Goal: Task Accomplishment & Management: Use online tool/utility

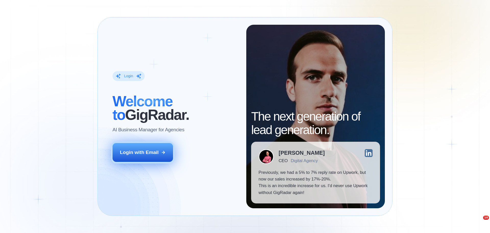
click at [161, 155] on button "Login with Email" at bounding box center [142, 152] width 61 height 19
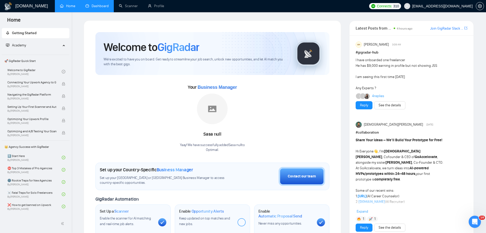
click at [104, 5] on link "Dashboard" at bounding box center [96, 6] width 23 height 4
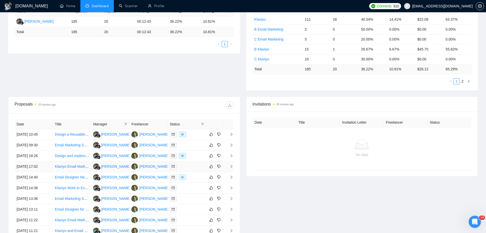
scroll to position [171, 0]
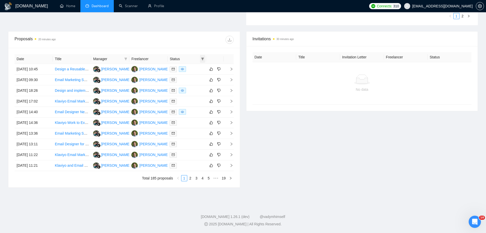
click at [202, 61] on span at bounding box center [202, 59] width 5 height 8
click at [188, 69] on span "Chat" at bounding box center [186, 69] width 10 height 4
checkbox input "true"
click at [196, 87] on span "OK" at bounding box center [198, 87] width 5 height 6
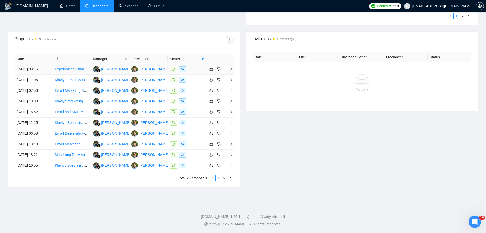
click at [46, 71] on td "[DATE] 09:16" at bounding box center [34, 69] width 38 height 11
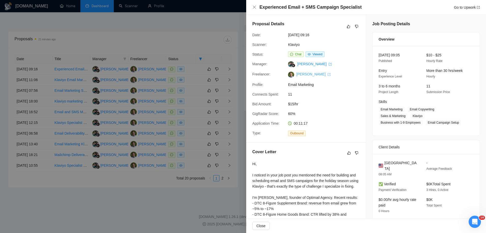
click at [299, 76] on link "[PERSON_NAME]" at bounding box center [313, 74] width 34 height 4
click at [198, 70] on div at bounding box center [243, 116] width 486 height 233
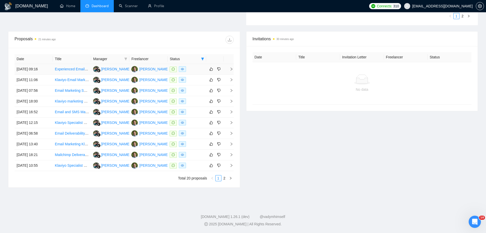
click at [36, 73] on td "[DATE] 09:16" at bounding box center [34, 69] width 38 height 11
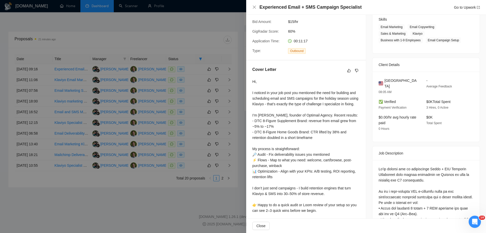
scroll to position [138, 0]
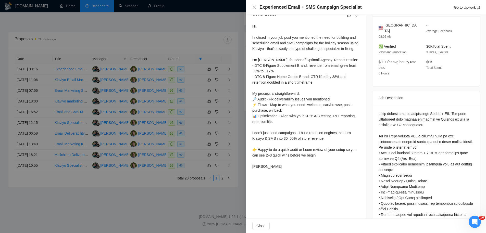
click at [191, 110] on div at bounding box center [243, 116] width 486 height 233
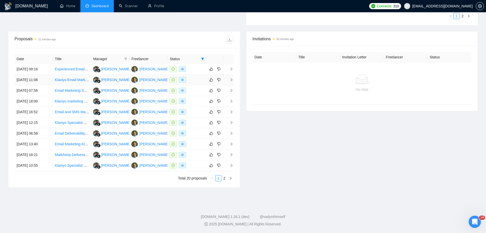
click at [37, 80] on td "[DATE] 11:06" at bounding box center [34, 80] width 38 height 11
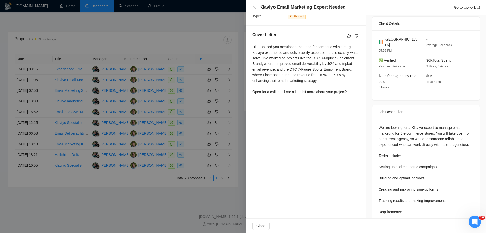
scroll to position [71, 0]
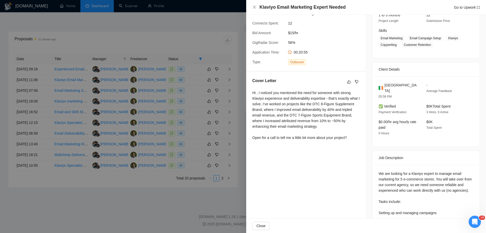
click at [222, 115] on div at bounding box center [243, 116] width 486 height 233
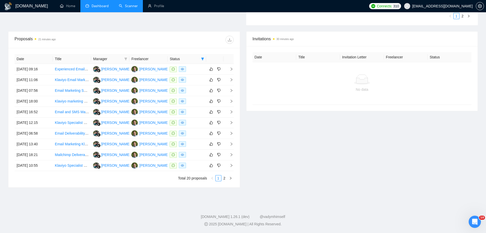
click at [138, 5] on link "Scanner" at bounding box center [128, 6] width 19 height 4
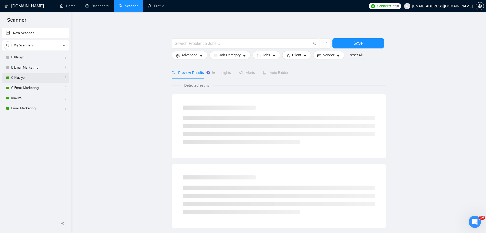
click at [42, 78] on link "C Klaviyo" at bounding box center [35, 78] width 48 height 10
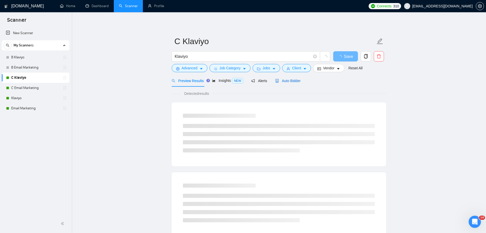
click at [290, 81] on span "Auto Bidder" at bounding box center [287, 81] width 25 height 4
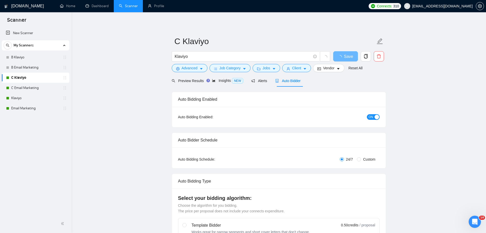
radio input "false"
radio input "true"
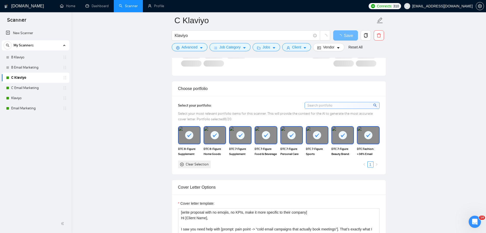
scroll to position [578, 0]
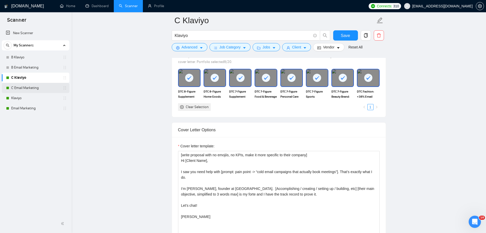
click at [35, 88] on link "C Email Marketing" at bounding box center [35, 88] width 48 height 10
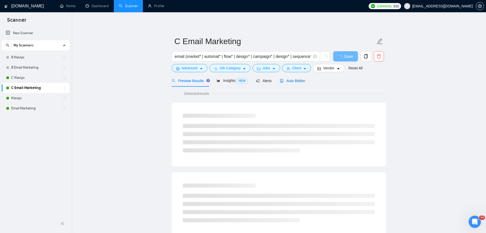
click at [288, 80] on span "Auto Bidder" at bounding box center [292, 81] width 25 height 4
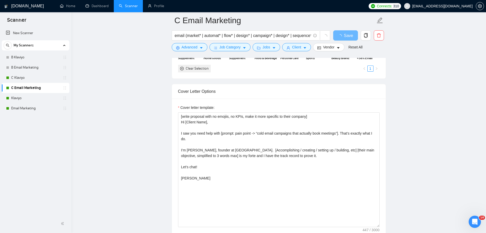
scroll to position [572, 0]
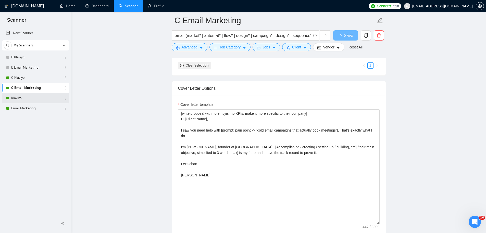
click at [27, 98] on link "Klaviyo" at bounding box center [35, 98] width 48 height 10
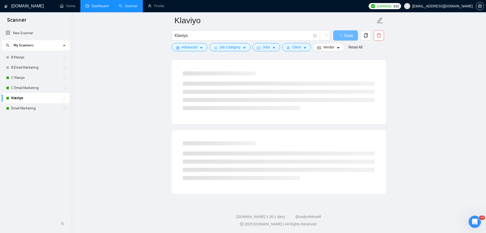
click at [100, 6] on link "Dashboard" at bounding box center [96, 6] width 23 height 4
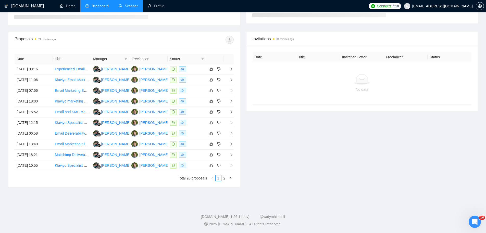
scroll to position [72, 0]
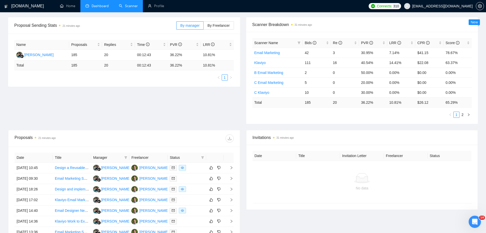
click at [132, 8] on link "Scanner" at bounding box center [128, 6] width 19 height 4
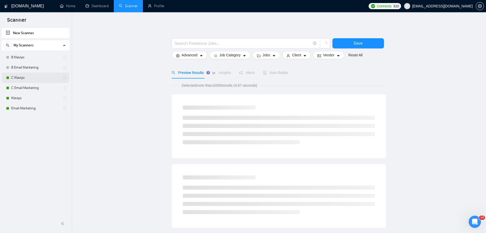
drag, startPoint x: 21, startPoint y: 76, endPoint x: 33, endPoint y: 76, distance: 11.7
click at [21, 76] on link "C Klaviyo" at bounding box center [35, 78] width 48 height 10
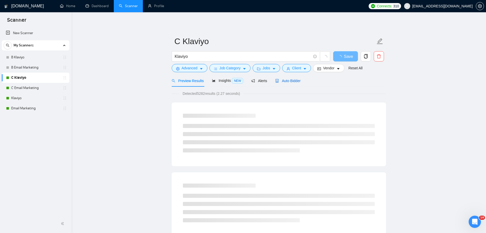
click at [293, 81] on span "Auto Bidder" at bounding box center [287, 81] width 25 height 4
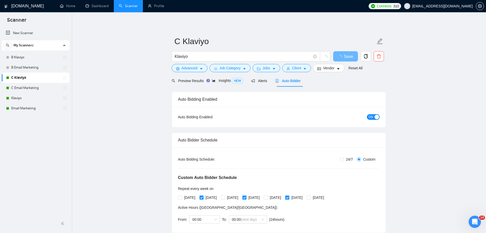
click at [375, 117] on div "button" at bounding box center [376, 117] width 5 height 5
click at [346, 56] on span "Save" at bounding box center [345, 56] width 9 height 6
click at [21, 87] on link "C Email Marketing" at bounding box center [35, 88] width 48 height 10
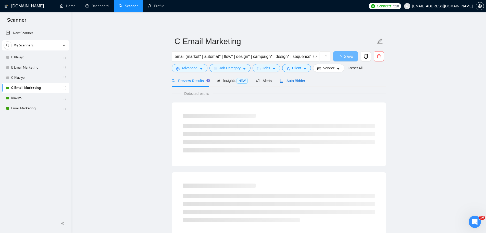
click at [293, 81] on span "Auto Bidder" at bounding box center [292, 81] width 25 height 4
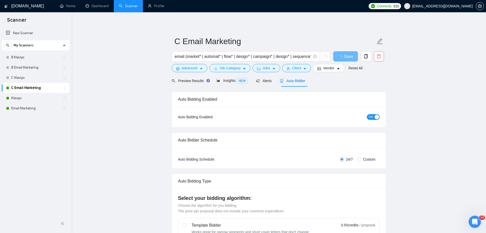
radio input "false"
radio input "true"
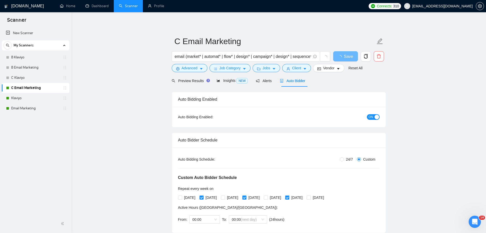
click at [371, 114] on div "ON" at bounding box center [345, 117] width 67 height 6
click at [371, 116] on span "ON" at bounding box center [370, 117] width 5 height 6
click at [347, 56] on span "Save" at bounding box center [345, 56] width 9 height 6
click at [98, 7] on link "Dashboard" at bounding box center [96, 6] width 23 height 4
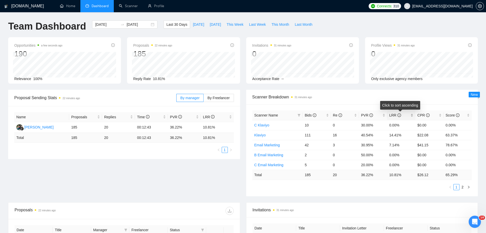
click at [400, 116] on icon "info-circle" at bounding box center [399, 115] width 4 height 4
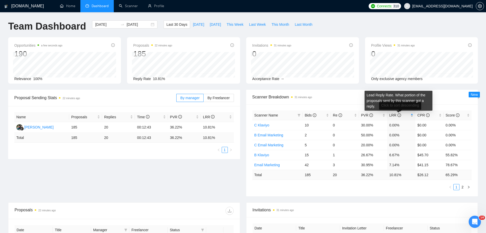
click at [400, 116] on icon "info-circle" at bounding box center [399, 115] width 4 height 4
click at [399, 116] on icon "info-circle" at bounding box center [399, 115] width 4 height 4
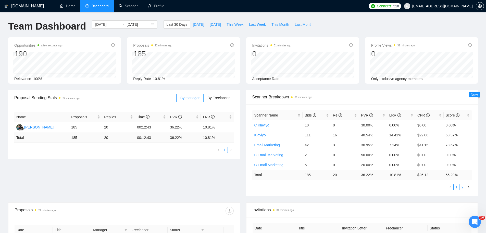
click at [462, 188] on link "2" at bounding box center [462, 187] width 6 height 6
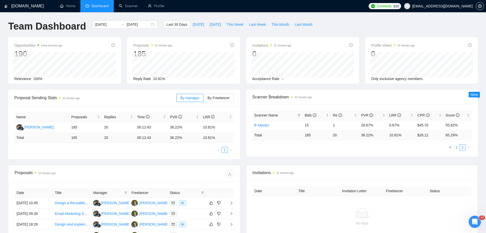
click at [456, 148] on link "1" at bounding box center [456, 148] width 6 height 6
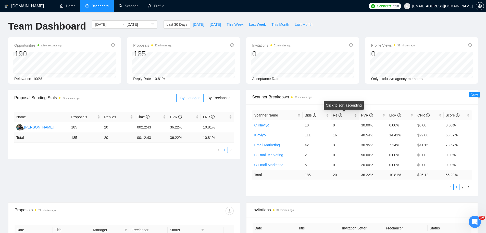
click at [335, 117] on span "Re" at bounding box center [337, 115] width 9 height 4
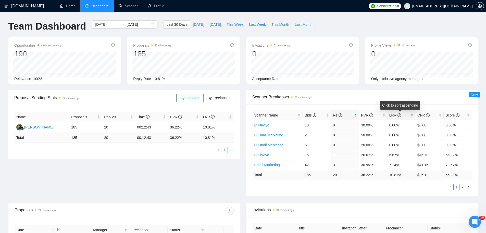
click at [391, 116] on span "LRR" at bounding box center [395, 115] width 12 height 4
click at [125, 5] on link "Scanner" at bounding box center [128, 6] width 19 height 4
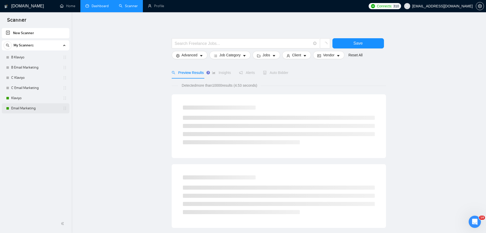
click at [38, 108] on link "Email Marketing" at bounding box center [35, 108] width 48 height 10
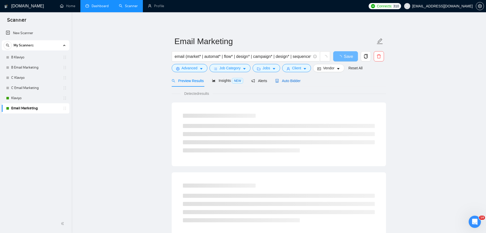
click at [291, 82] on span "Auto Bidder" at bounding box center [287, 81] width 25 height 4
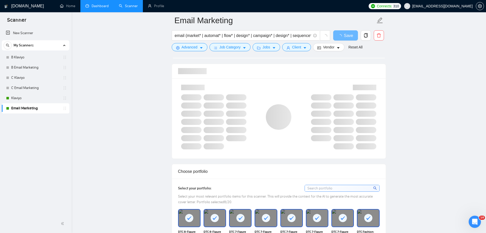
scroll to position [319, 0]
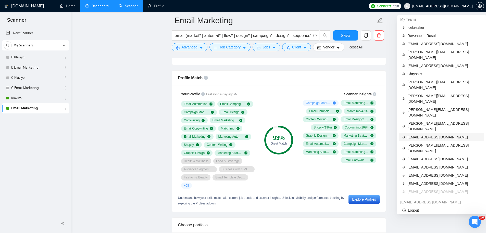
click at [430, 134] on span "[EMAIL_ADDRESS][DOMAIN_NAME]" at bounding box center [443, 137] width 73 height 6
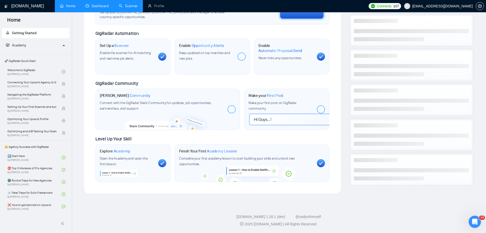
click at [104, 5] on link "Dashboard" at bounding box center [96, 6] width 23 height 4
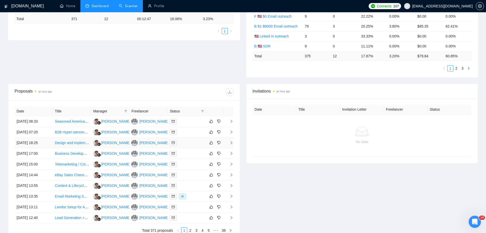
scroll to position [171, 0]
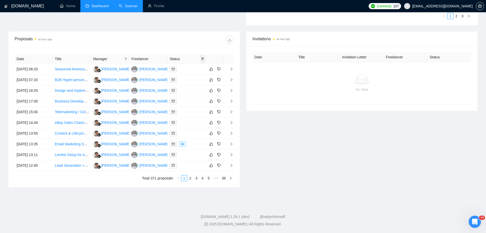
click at [203, 58] on icon "filter" at bounding box center [202, 59] width 3 height 3
click at [189, 70] on span "Chat" at bounding box center [186, 69] width 10 height 4
checkbox input "true"
click at [197, 86] on span "OK" at bounding box center [198, 87] width 5 height 6
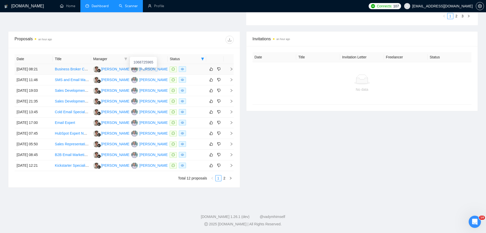
click at [143, 69] on div "[PERSON_NAME]" at bounding box center [153, 69] width 29 height 6
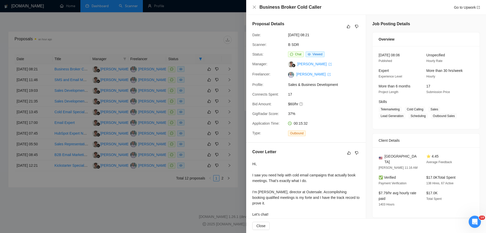
click at [139, 57] on div at bounding box center [243, 116] width 486 height 233
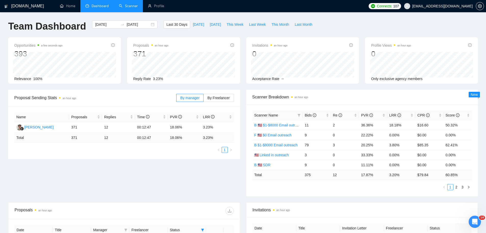
click at [125, 8] on link "Scanner" at bounding box center [128, 6] width 19 height 4
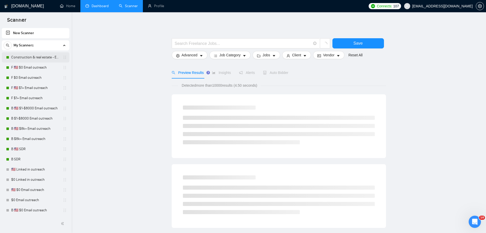
click at [46, 56] on link "Construction & real estate - Email outreach" at bounding box center [35, 57] width 48 height 10
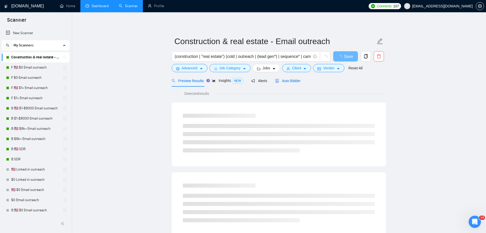
click at [295, 83] on span "Auto Bidder" at bounding box center [287, 81] width 25 height 4
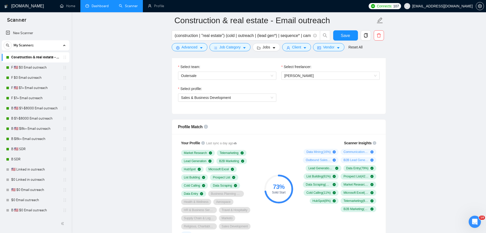
scroll to position [302, 0]
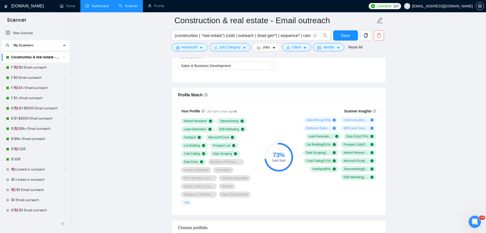
click at [99, 8] on link "Dashboard" at bounding box center [96, 6] width 23 height 4
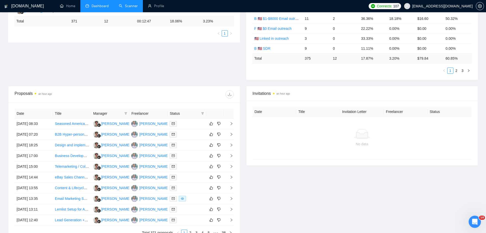
scroll to position [146, 0]
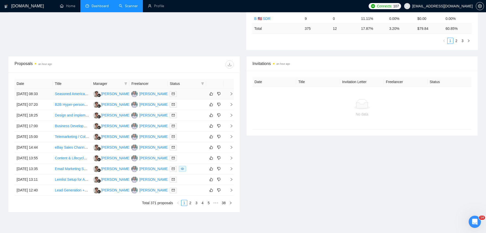
click at [45, 96] on td "[DATE] 08:33" at bounding box center [34, 94] width 38 height 11
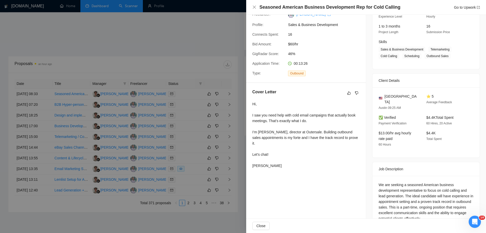
scroll to position [62, 0]
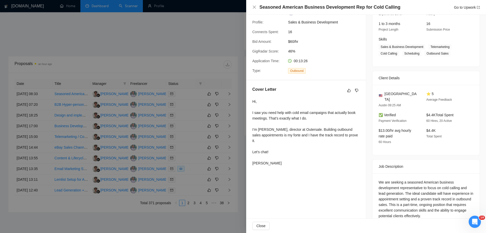
click at [162, 111] on div at bounding box center [243, 116] width 486 height 233
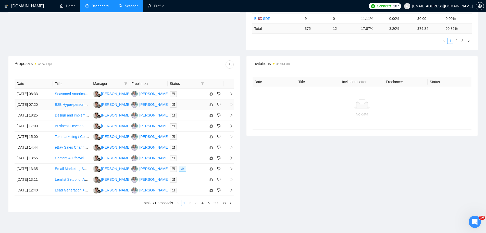
click at [45, 107] on td "[DATE] 07:20" at bounding box center [34, 104] width 38 height 11
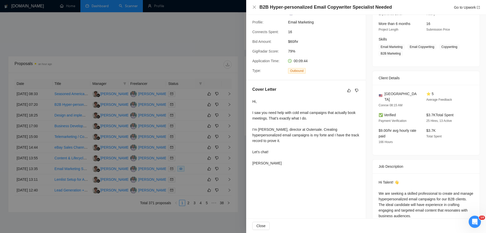
click at [106, 126] on div at bounding box center [243, 116] width 486 height 233
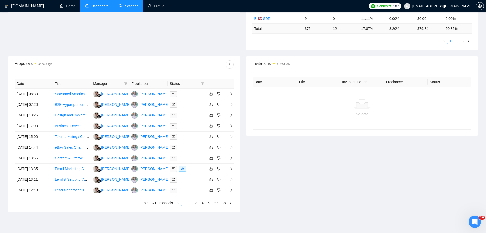
click at [132, 6] on link "Scanner" at bounding box center [128, 6] width 19 height 4
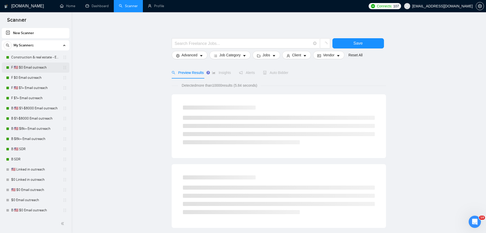
click at [41, 66] on link "F 🇺🇸 $0 Email outreach" at bounding box center [35, 67] width 48 height 10
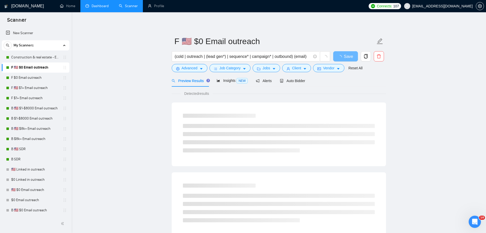
click at [100, 5] on link "Dashboard" at bounding box center [96, 6] width 23 height 4
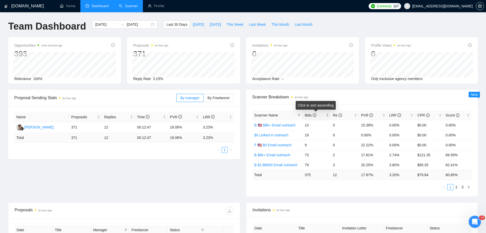
click at [311, 115] on span "Bids" at bounding box center [309, 115] width 11 height 4
click at [125, 6] on link "Scanner" at bounding box center [128, 6] width 19 height 4
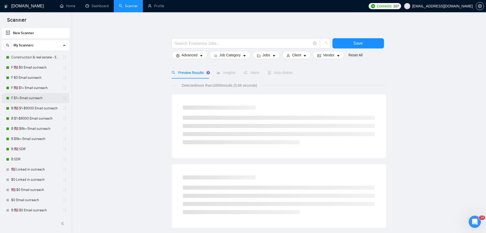
click at [43, 97] on link "F $1+ Email outreach" at bounding box center [35, 98] width 48 height 10
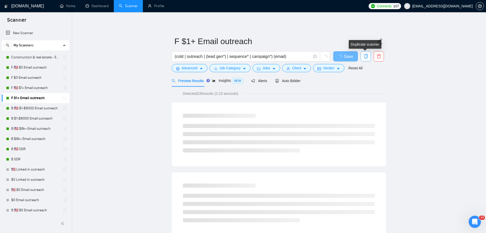
click at [364, 56] on icon "copy" at bounding box center [365, 56] width 5 height 5
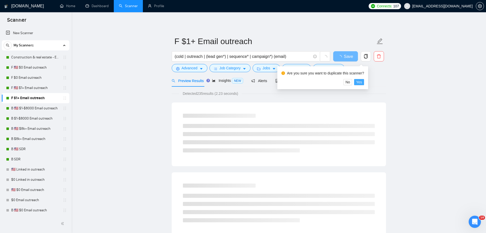
click at [361, 82] on span "Yes" at bounding box center [359, 82] width 6 height 6
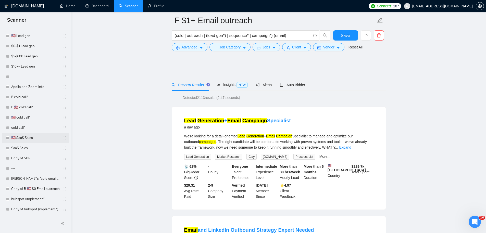
scroll to position [480, 0]
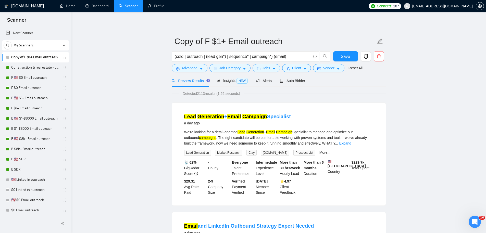
click at [309, 86] on div "Preview Results Insights NEW Alerts Auto Bidder" at bounding box center [279, 81] width 214 height 12
click at [303, 83] on div "Auto Bidder" at bounding box center [292, 81] width 25 height 6
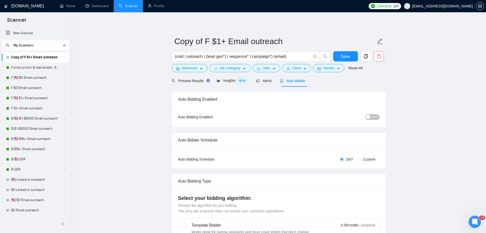
click at [368, 116] on div "button" at bounding box center [368, 117] width 5 height 5
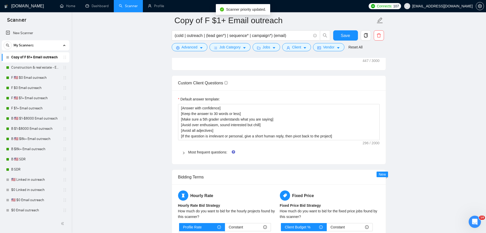
click at [211, 149] on div "Most frequent questions:" at bounding box center [278, 152] width 201 height 12
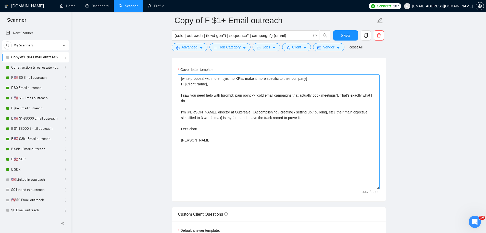
scroll to position [563, 0]
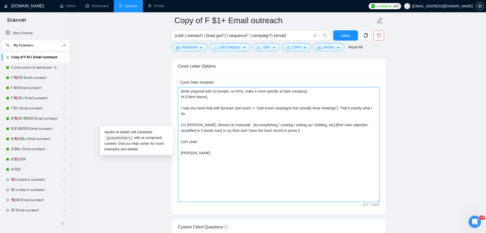
drag, startPoint x: 195, startPoint y: 144, endPoint x: 147, endPoint y: 73, distance: 85.5
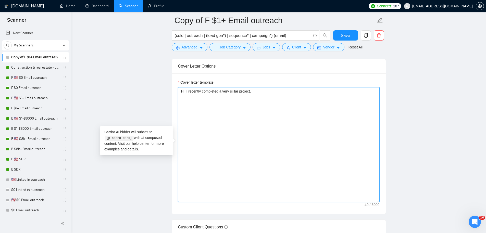
click at [236, 93] on textarea "Hi, I recently completed a very sililar project." at bounding box center [278, 144] width 201 height 115
click at [235, 93] on textarea "Hi, I recently completed a very sililar project." at bounding box center [278, 144] width 201 height 115
click at [313, 102] on textarea "Hi, I recently completed a very similar project." at bounding box center [278, 144] width 201 height 115
click at [274, 91] on textarea "Hi, I recently completed a very similar project. Open to chat more about yours?" at bounding box center [278, 144] width 201 height 115
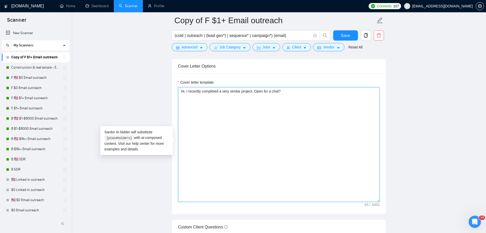
click at [257, 91] on textarea "Hi, I recently completed a very similar project. Open for a chat?" at bounding box center [278, 144] width 201 height 115
click at [180, 92] on textarea "Hi, I recently completed a very similar project. Ready to move fast on yours. O…" at bounding box center [278, 144] width 201 height 115
drag, startPoint x: 236, startPoint y: 84, endPoint x: 139, endPoint y: 69, distance: 98.1
click at [282, 119] on textarea "[send the proposal exactly as written, do not change anything] Hi, I recently c…" at bounding box center [278, 144] width 201 height 115
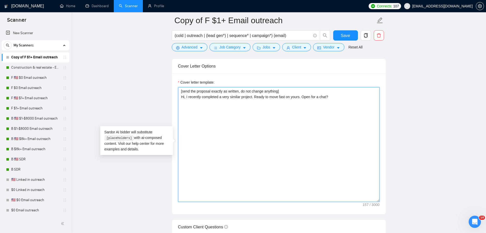
drag, startPoint x: 346, startPoint y: 96, endPoint x: 154, endPoint y: 97, distance: 192.0
type textarea "[send the proposal exactly as written, do not change anything] Hi, I recently c…"
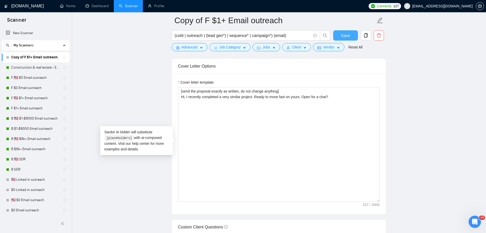
click at [342, 35] on span "Save" at bounding box center [345, 35] width 9 height 6
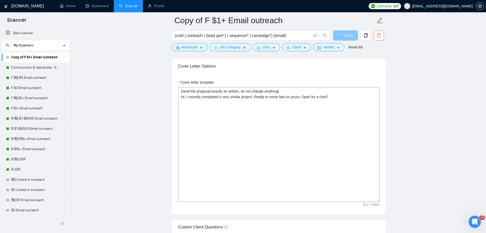
scroll to position [713, 0]
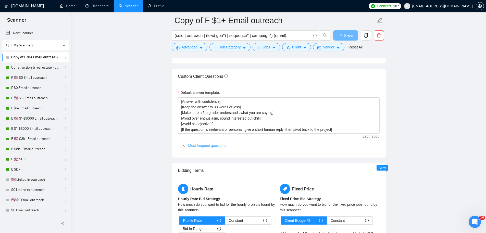
click at [208, 144] on link "Most frequent questions:" at bounding box center [207, 146] width 39 height 4
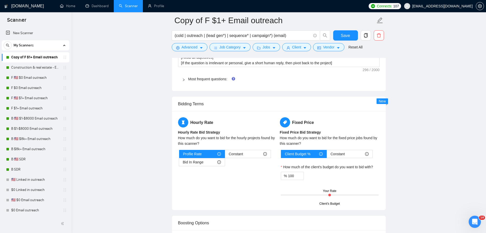
scroll to position [774, 0]
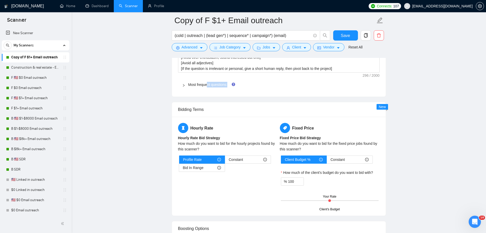
click at [207, 87] on div "Most frequent questions:" at bounding box center [278, 85] width 201 height 12
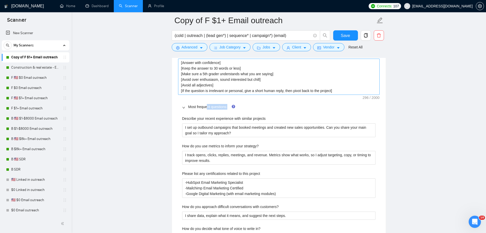
scroll to position [720, 0]
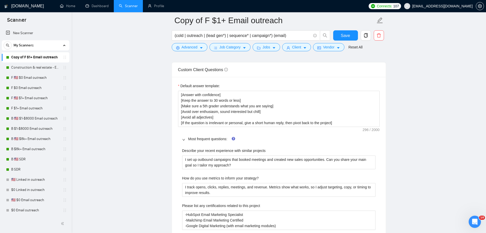
click at [157, 108] on main "Copy of F $1+ Email outreach (cold | outreach | (lead gen*) | sequence* | campa…" at bounding box center [279, 151] width 398 height 1703
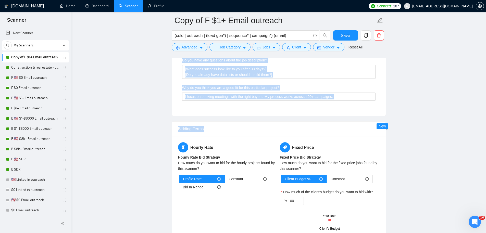
scroll to position [1057, 0]
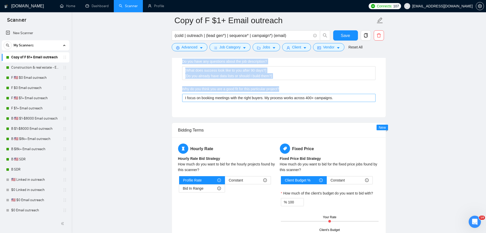
drag, startPoint x: 174, startPoint y: 85, endPoint x: 350, endPoint y: 102, distance: 176.2
copy form "Default answer template: [Answer with confidence] [Keep the answer to 30 words …"
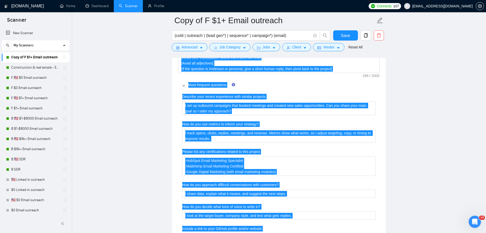
scroll to position [626, 0]
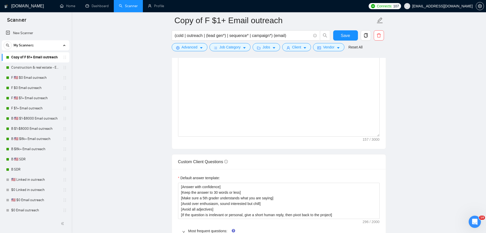
scroll to position [762, 0]
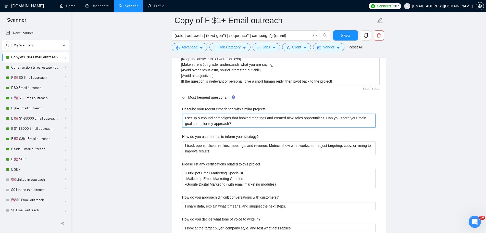
drag, startPoint x: 245, startPoint y: 123, endPoint x: 151, endPoint y: 96, distance: 97.6
click at [151, 96] on main "Copy of F $1+ Email outreach (cold | outreach | (lead gen*) | sequence* | campa…" at bounding box center [279, 110] width 398 height 1703
paste projects "built outbound systems that booked meetings and grew pipeline. What’s your main…"
type projects "I built outbound systems that booked meetings and grew pipeline. What’s your ma…"
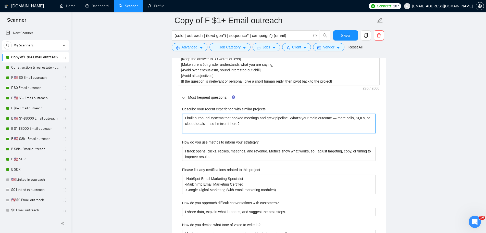
type projects "I built outbound systems that booked meetings and grew pipeline. What’s your ma…"
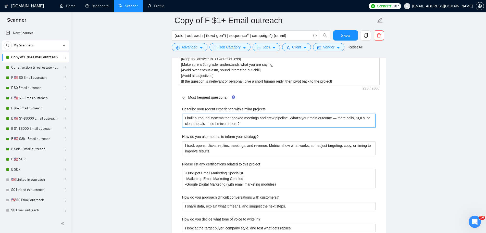
click at [340, 117] on projects "I built outbound systems that booked meetings and grew pipeline. What’s your ma…" at bounding box center [278, 121] width 193 height 14
type projects "I built outbound systems that booked meetings and grew pipeline. What’s your ma…"
click at [212, 123] on projects "I built outbound systems that booked meetings and grew pipeline. What’s your ma…" at bounding box center [278, 121] width 193 height 14
click at [212, 124] on projects "I built outbound systems that booked meetings and grew pipeline. What’s your ma…" at bounding box center [278, 121] width 193 height 14
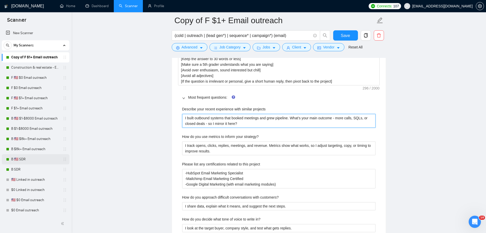
type projects "I built outbound systems that booked meetings and grew pipeline. What’s your ma…"
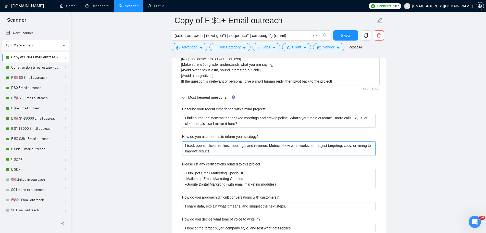
drag, startPoint x: 237, startPoint y: 151, endPoint x: 162, endPoint y: 136, distance: 76.8
click at [162, 136] on main "Copy of F $1+ Email outreach (cold | outreach | (lead gen*) | sequence* | campa…" at bounding box center [279, 110] width 398 height 1703
paste strategy\? "Which metric matters most to you — reply %, meetings booked, or pipeline added …"
type strategy\? "I track opens, clicks, replies, meetings, and revenue. Which metric matters mos…"
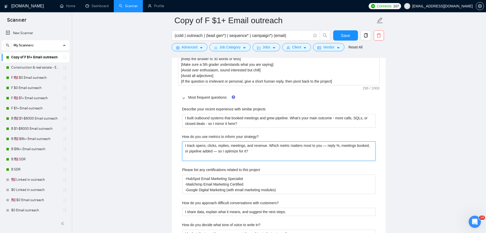
type strategy\? "I track opens, clicks, replies, meetings, and revenue. Which metric matters mos…"
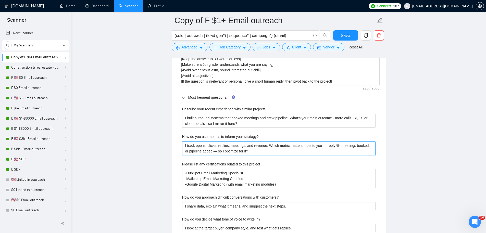
click at [330, 146] on strategy\? "I track opens, clicks, replies, meetings, and revenue. Which metric matters mos…" at bounding box center [278, 149] width 193 height 14
type strategy\? "I track opens, clicks, replies, meetings, and revenue. Which metric matters mos…"
click at [230, 150] on strategy\? "I track opens, clicks, replies, meetings, and revenue. Which metric matters mos…" at bounding box center [278, 149] width 193 height 14
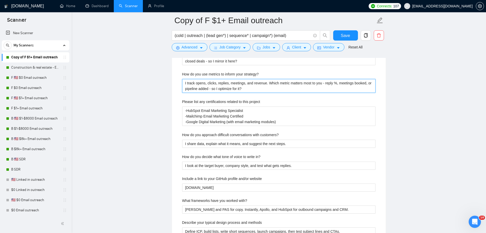
scroll to position [835, 0]
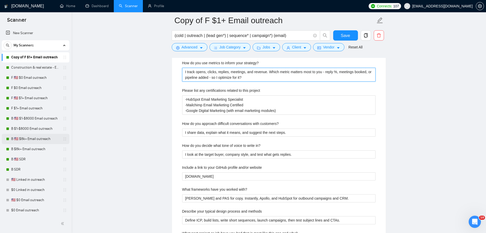
type strategy\? "I track opens, clicks, replies, meetings, and revenue. Which metric matters mos…"
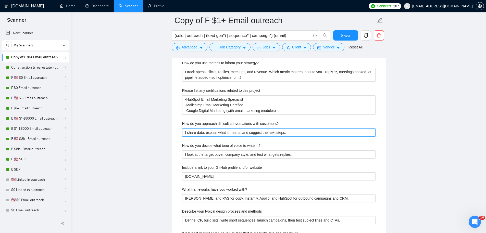
click at [219, 132] on customers\? "I share data, explain what it means, and suggest the next steps." at bounding box center [278, 133] width 193 height 8
paste customers\? "next steps. Do you prefer reports weekly or monthly so I keep everything transp…"
type customers\? "I share data, explain what it means, and suggest next steps. Do you prefer repo…"
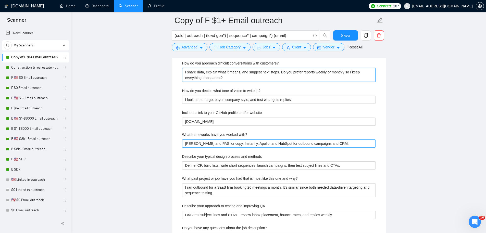
scroll to position [896, 0]
type customers\? "I share data, explain what it means, and suggest next steps. Do you prefer repo…"
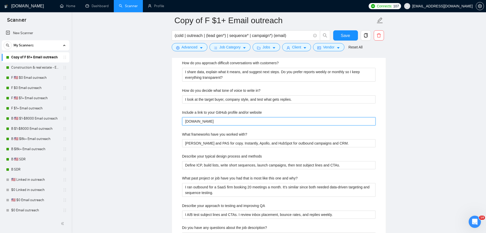
click at [203, 121] on website "[DOMAIN_NAME]" at bounding box center [278, 121] width 193 height 8
click at [202, 121] on website "[DOMAIN_NAME]" at bounding box center [278, 121] width 193 height 8
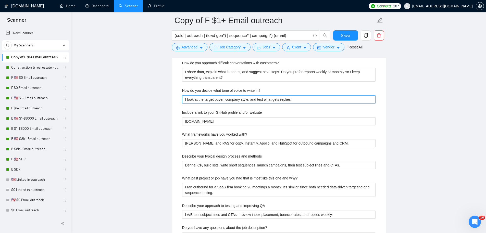
click at [198, 100] on in\? "I look at the target buyer, company style, and test what gets replies." at bounding box center [278, 99] width 193 height 8
paste in\? "buyer role, company style, and test what gets replies. Should I match your bran…"
type in\? "I look at buyer role, company style, and test what gets replies. Should I match…"
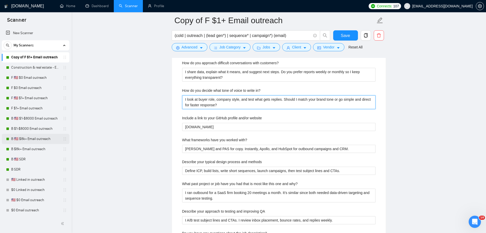
type in\? "I look at buyer role, company style, and test what gets replies. Should I match…"
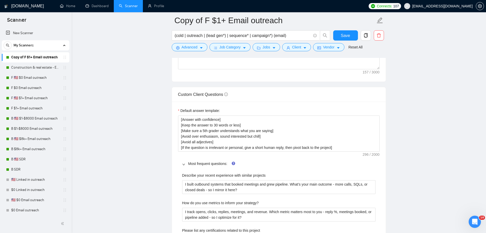
scroll to position [763, 0]
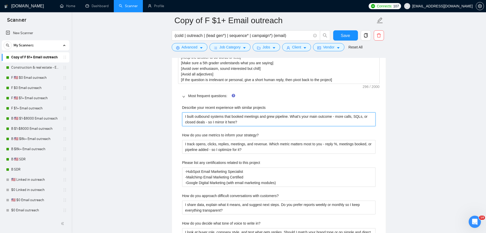
click at [227, 120] on projects "I built outbound systems that booked meetings and grew pipeline. What’s your ma…" at bounding box center [278, 119] width 193 height 14
paste projects "’ve built 400+ outbound campaigns that booked meetings and added pipeline acros…"
type projects "I’ve built 400+ outbound campaigns that booked meetings and added pipeline acro…"
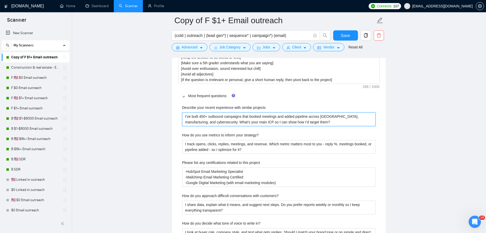
click at [198, 120] on projects "I’ve built 400+ outbound campaigns that booked meetings and added pipeline acro…" at bounding box center [278, 119] width 193 height 14
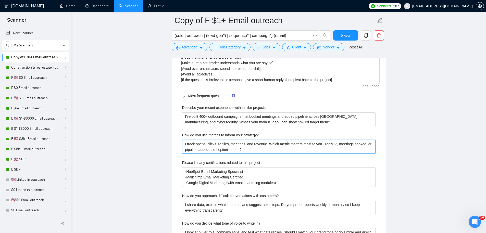
click at [204, 146] on strategy\? "I track opens, clicks, replies, meetings, and revenue. Which metric matters mos…" at bounding box center [278, 147] width 193 height 14
paste strategy\? "I track deliverability, opens, replies, meetings, and pipeline growth. Which me…"
type strategy\? "I track openI track deliverability, opens, replies, meetings, and pipeline grow…"
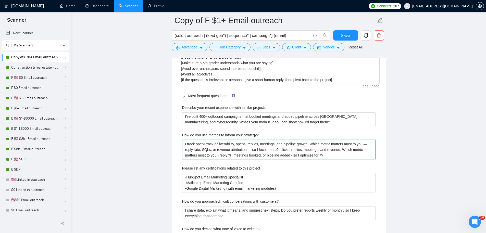
click at [205, 148] on strategy\? "I track openI track deliverability, opens, replies, meetings, and pipeline grow…" at bounding box center [278, 149] width 193 height 19
click at [204, 148] on strategy\? "I track openI track deliverability, opens, replies, meetings, and pipeline grow…" at bounding box center [278, 149] width 193 height 19
paste strategy\? "deliverability, opens, replies, meetings, and pipeline growth. Which metric mat…"
type strategy\? "I track deliverability, opens, replies, meetings, and pipeline growth. Which me…"
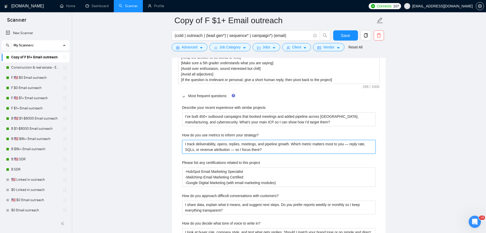
click at [353, 145] on strategy\? "I track deliverability, opens, replies, meetings, and pipeline growth. Which me…" at bounding box center [278, 147] width 193 height 14
click at [353, 144] on strategy\? "I track deliverability, opens, replies, meetings, and pipeline growth. Which me…" at bounding box center [278, 147] width 193 height 14
type strategy\? "I track deliverability, opens, replies, meetings, and pipeline growth. Which me…"
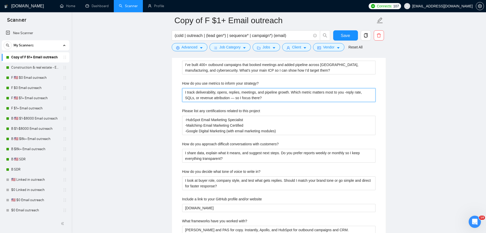
scroll to position [816, 0]
click at [234, 97] on strategy\? "I track deliverability, opens, replies, meetings, and pipeline growth. Which me…" at bounding box center [278, 94] width 193 height 14
click at [233, 97] on strategy\? "I track deliverability, opens, replies, meetings, and pipeline growth. Which me…" at bounding box center [278, 94] width 193 height 14
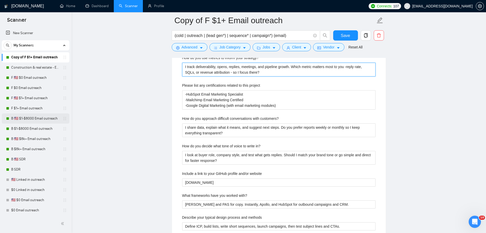
scroll to position [841, 0]
type strategy\? "I track deliverability, opens, replies, meetings, and pipeline growth. Which me…"
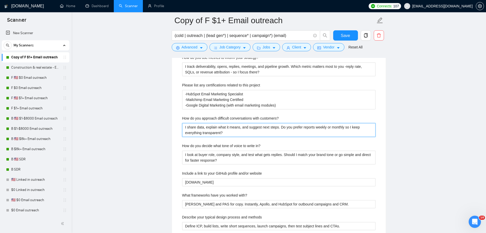
click at [234, 129] on customers\? "I share data, explain what it means, and suggest next steps. Do you prefer repo…" at bounding box center [278, 130] width 193 height 14
paste customers\? "use campaign data to explain outcomes and suggest fixes. Do you prefer weekly d…"
type customers\? "I use campaign data to explain outcomes and suggest fixes. Do you prefer weekly…"
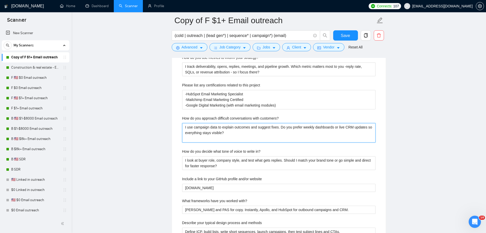
type customers\? "I use campaign data to explain outcomes and suggest fixes. Do you prefer weekly…"
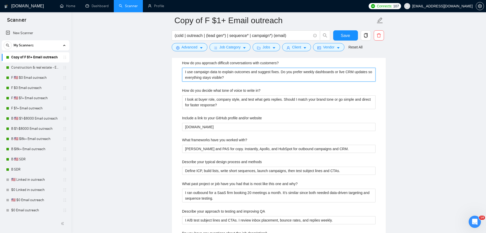
scroll to position [897, 0]
type customers\? "I use campaign data to explain outcomes and suggest fixes. Do you prefer weekly…"
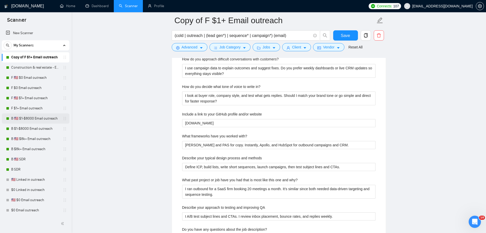
scroll to position [906, 0]
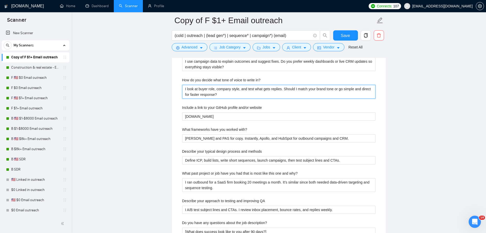
click at [216, 91] on in\? "I look at buyer role, company style, and test what gets replies. Should I match…" at bounding box center [278, 92] width 193 height 14
click at [216, 92] on in\? "I look at buyer role, company style, and test what gets replies. Should I match…" at bounding box center [278, 92] width 193 height 14
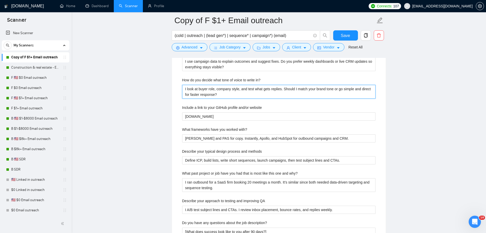
paste in\? "test subject lines and copy by role — VP, Founder, or Ops lead. Should I mirror…"
type in\? "I test subject lines and copy by role — VP, Founder, or Ops lead. Should I mirr…"
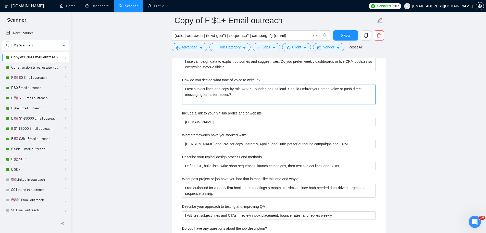
type in\? "I test subject lines and copy by role — VP, Founder, or Ops lead. Should I mirr…"
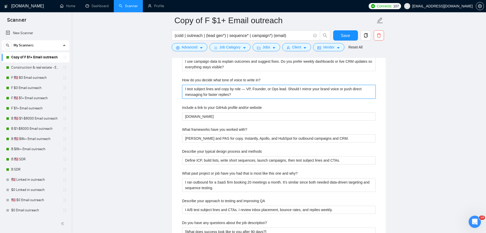
click at [245, 89] on in\? "I test subject lines and copy by role — VP, Founder, or Ops lead. Should I mirr…" at bounding box center [278, 92] width 193 height 14
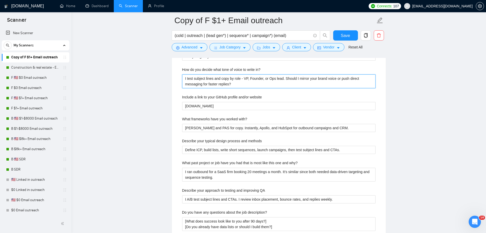
scroll to position [918, 0]
type in\? "I test subject lines and copy by role - VP, Founder, or Ops lead. Should I mirr…"
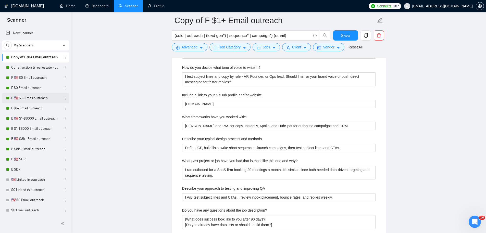
scroll to position [920, 0]
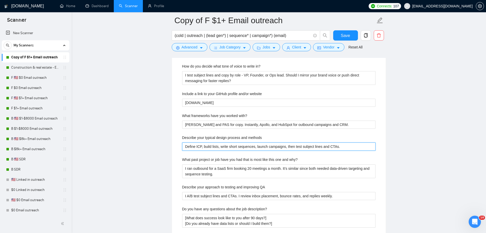
click at [205, 146] on methods "Define ICP, build lists, write short sequences, launch campaigns, then test sub…" at bounding box center [278, 147] width 193 height 8
paste methods "I map ICP, build segmented lists, launch sequences, then optimize subject lines…"
type methods "I map ICP, build segmented lists, launch sequences, then optimize subject lines…"
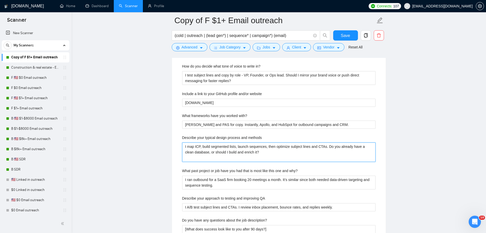
type methods "I map ICP, build segmented lists, launch sequences, then optimize subject lines…"
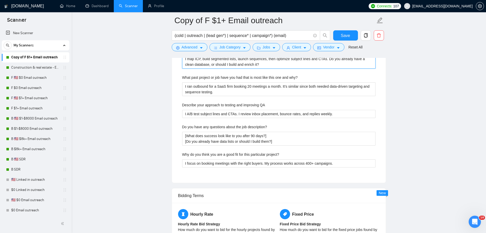
scroll to position [1007, 0]
type methods "I map ICP, build segmented lists, launch sequences, then optimize subject lines…"
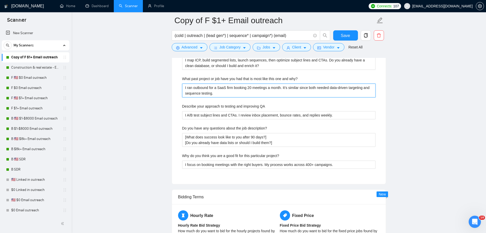
click at [204, 91] on why\? "I ran outbound for a SaaS firm booking 20 meetings a month. It’s similar since …" at bounding box center [278, 91] width 193 height 14
click at [203, 92] on why\? "I ran outbound for a SaaS firm booking 20 meetings a month. It’s similar since …" at bounding box center [278, 91] width 193 height 14
paste why\? "I scaled a SaaS firm from 0 to 20 meetings/month with cold email + LinkedIn. Sh…"
type why\? "I ran outbound for a SaaS firm booking 20 meetings a month. It’s similar since …"
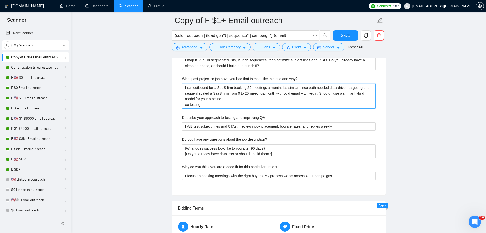
click at [203, 92] on why\? "I ran outbound for a SaaS firm booking 20 meetings a month. It’s similar since …" at bounding box center [278, 96] width 193 height 25
paste why\?
type why\? "I scaled a SaaS firm from 0 to 20 meetings/month with cold email + LinkedIn. Sh…"
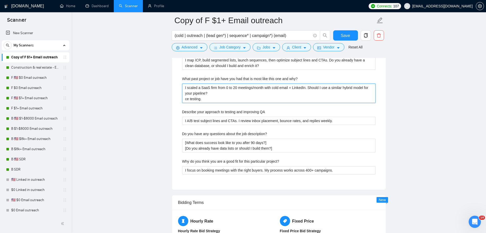
drag, startPoint x: 208, startPoint y: 99, endPoint x: 172, endPoint y: 68, distance: 47.5
paste why\?
type why\? "I scaled a SaaS firm from 0 to 20 meetings/month with cold email + LinkedIn. Sh…"
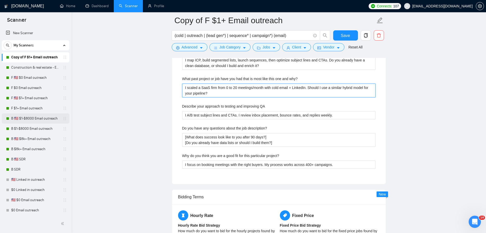
type why\? "I scaled a SaaS firm from 0 to 20 meetings/month with cold email + LinkedIn. Sh…"
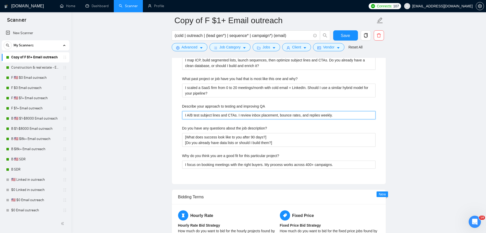
click at [239, 116] on QA "I A/B test subject lines and CTAs. I review inbox placement, bounce rates, and …" at bounding box center [278, 115] width 193 height 8
paste QA ", CTAs, and monitor bounce rates weekly. Do you want iterative tests on messagi…"
type QA "I A/B test subject lines, CTAs, and monitor bounce rates weekly. Do you want it…"
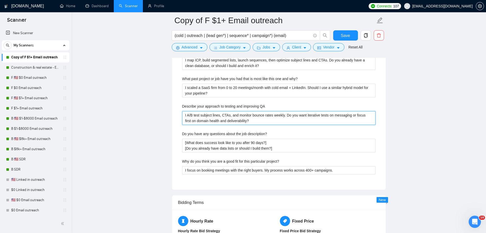
drag, startPoint x: 289, startPoint y: 115, endPoint x: 340, endPoint y: 136, distance: 55.4
click at [340, 136] on div "Describe your recent experience with similar projects I’ve built 400+ outbound …" at bounding box center [278, 20] width 201 height 325
type QA "I A/B test subject lines, CTAs, and monitor bounce rates weekly."
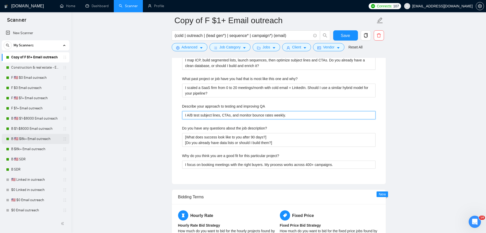
type QA "I A/B test subject lines, CTAs, and monitor bounce rates weekly."
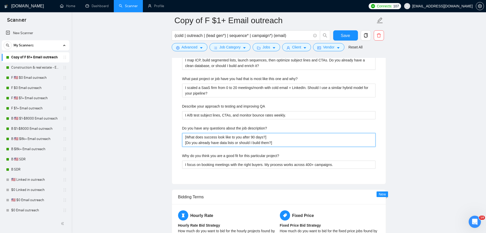
click at [208, 142] on description\? "[What does success look like to you after 90 days?] [Do you already have data l…" at bounding box center [278, 140] width 193 height 14
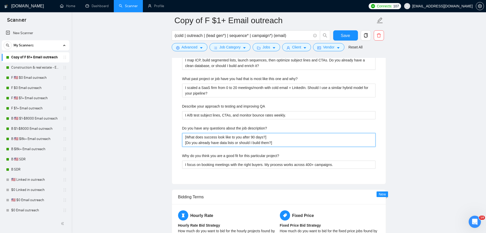
click at [208, 142] on description\? "[What does success look like to you after 90 days?] [Do you already have data l…" at bounding box center [278, 140] width 193 height 14
click at [292, 141] on description\? "[What does success look like to you after 90 days?] [Do you already have data l…" at bounding box center [278, 140] width 193 height 14
drag, startPoint x: 228, startPoint y: 137, endPoint x: 157, endPoint y: 124, distance: 72.8
paste description\? "• What does success look like after 90 days — pipeline value, meetings booked, …"
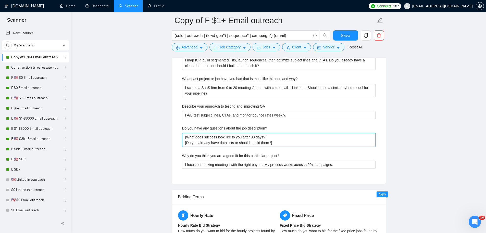
type description\? "• What does success look like after 90 days — pipeline value, meetings booked, …"
drag, startPoint x: 192, startPoint y: 137, endPoint x: 152, endPoint y: 131, distance: 40.2
type description\? "-What does success look like after 90 days — pipeline value, meetings booked, o…"
drag, startPoint x: 193, startPoint y: 142, endPoint x: 147, endPoint y: 138, distance: 46.9
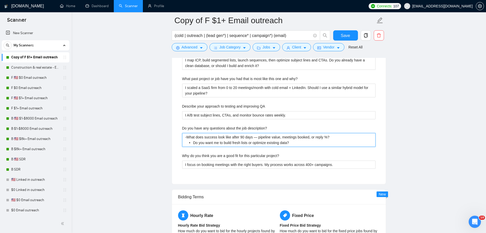
click at [193, 142] on description\? "-What does success look like after 90 days — pipeline value, meetings booked, o…" at bounding box center [278, 140] width 193 height 14
type description\? "-What does success look like after 90 days — pipeline value, meetings booked, o…"
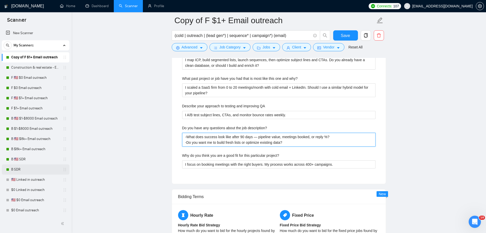
scroll to position [1017, 0]
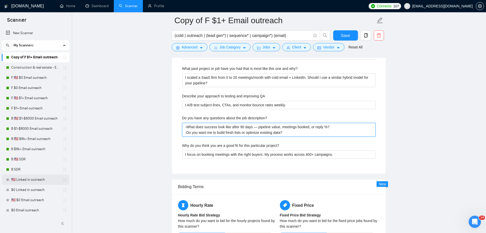
type description\? "-What does success look like after 90 days — pipeline value, meetings booked, o…"
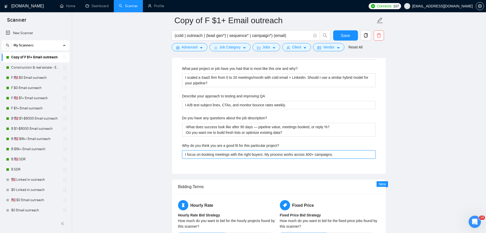
click at [201, 152] on project\? "I focus on booking meetings with the right buyers. My process works across 400+…" at bounding box center [278, 154] width 193 height 8
paste project\? "’ve delivered $680M+ pipeline with cold email, list building, and outbound syst…"
type project\? "I’ve delivered $680M+ pipeline with cold email, list building, and outbound sys…"
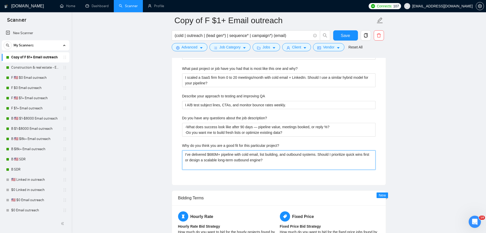
type project\? "I’ve delivered $680M+ pipeline with cold email, list building, and outbound sys…"
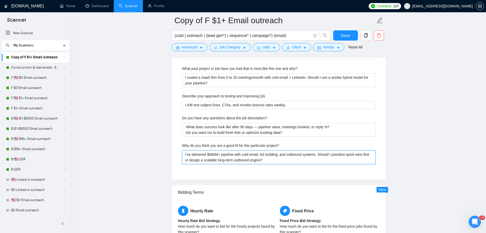
type project\? "I’ve delivered $680M+ pipeline with cold email, list building, and outbound sys…"
drag, startPoint x: 323, startPoint y: 154, endPoint x: 344, endPoint y: 168, distance: 25.7
click at [344, 168] on div "Describe your recent experience with similar projects I’ve built 400+ outbound …" at bounding box center [278, 10] width 201 height 325
type project\? "I’ve delivered $680M+ pipeline with cold email, list building, and outbound sys…"
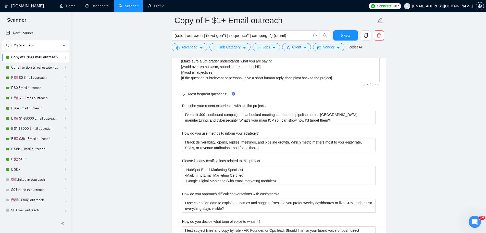
scroll to position [772, 0]
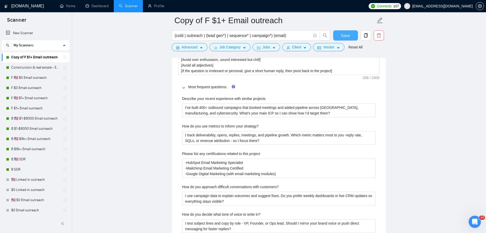
type project\? "I’ve delivered $680M+ pipeline with cold email, list building, and outbound sys…"
drag, startPoint x: 348, startPoint y: 36, endPoint x: 303, endPoint y: 75, distance: 58.9
click at [347, 36] on span "Save" at bounding box center [345, 35] width 9 height 6
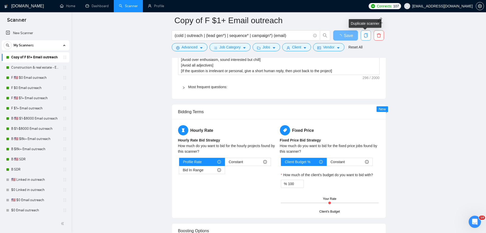
click at [368, 34] on span "copy" at bounding box center [366, 35] width 10 height 5
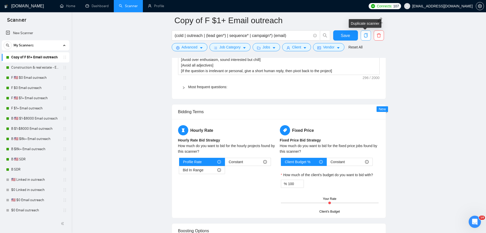
click at [365, 36] on icon "copy" at bounding box center [365, 35] width 5 height 5
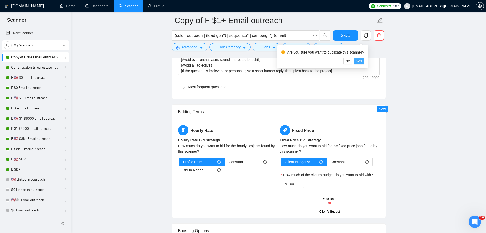
click at [359, 61] on span "Yes" at bounding box center [359, 61] width 6 height 6
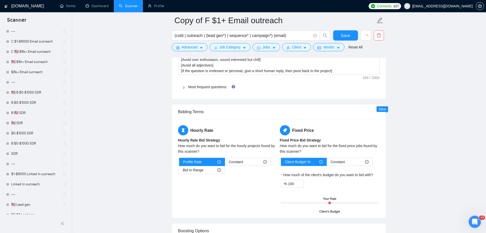
scroll to position [429, 0]
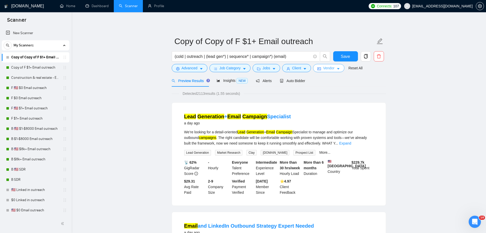
click at [335, 65] on button "Vendor" at bounding box center [328, 68] width 31 height 8
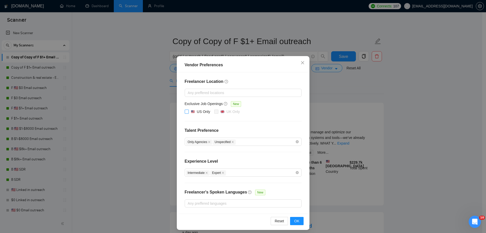
click at [199, 111] on div "US Only" at bounding box center [203, 112] width 13 height 6
click at [188, 111] on input "US Only" at bounding box center [187, 112] width 4 height 4
checkbox input "true"
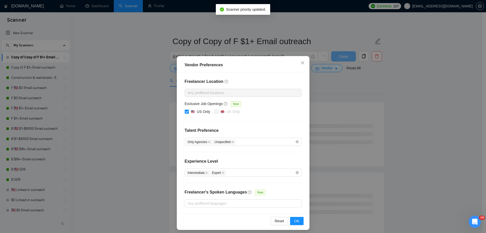
scroll to position [3, 0]
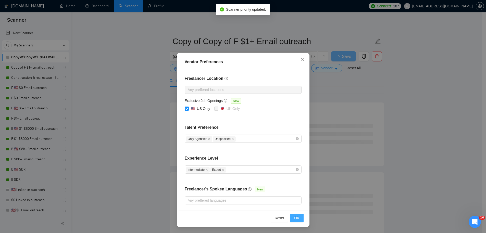
click at [291, 217] on button "OK" at bounding box center [296, 218] width 13 height 8
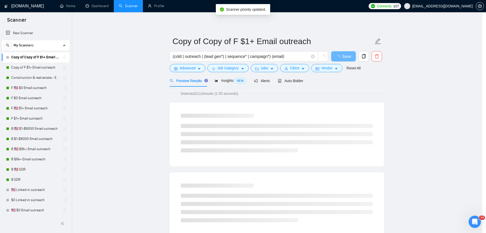
scroll to position [0, 0]
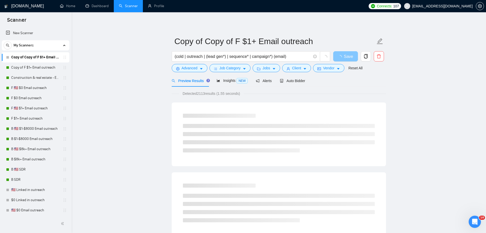
click at [348, 55] on span "Save" at bounding box center [348, 56] width 9 height 6
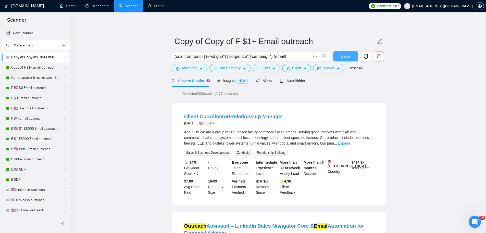
click at [346, 59] on span "Save" at bounding box center [345, 56] width 9 height 6
click at [38, 69] on link "Copy of F $1+ Email outreach" at bounding box center [35, 67] width 48 height 10
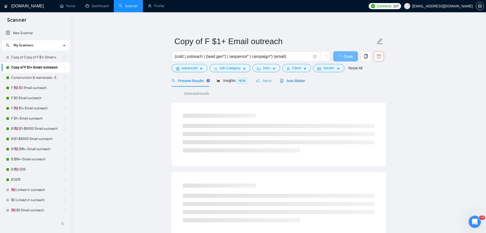
click at [297, 82] on span "Auto Bidder" at bounding box center [292, 81] width 25 height 4
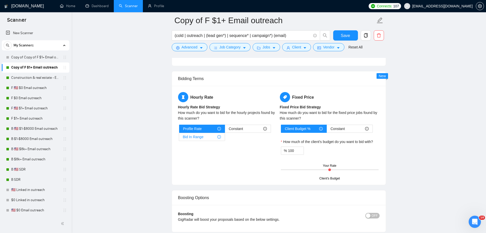
scroll to position [812, 0]
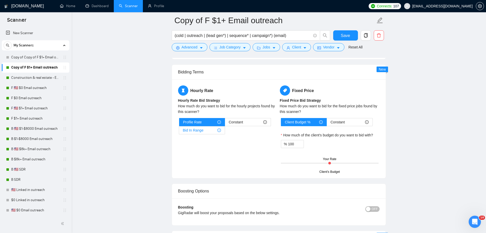
click at [199, 131] on span "Bid In Range" at bounding box center [193, 130] width 21 height 8
click at [179, 132] on input "Bid In Range" at bounding box center [179, 132] width 0 height 0
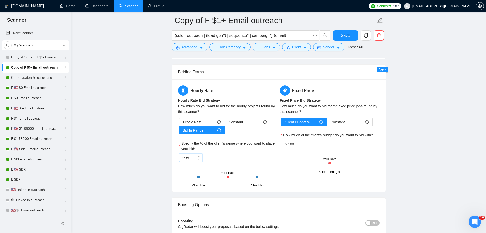
drag, startPoint x: 167, startPoint y: 160, endPoint x: 153, endPoint y: 159, distance: 14.1
type input "80"
drag, startPoint x: 292, startPoint y: 145, endPoint x: 255, endPoint y: 142, distance: 36.8
click at [264, 144] on div "Hourly Rate Hourly Rate Bid Strategy How much do you want to bid for the hourly…" at bounding box center [278, 135] width 203 height 100
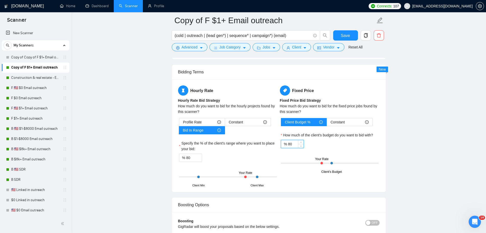
type input "80"
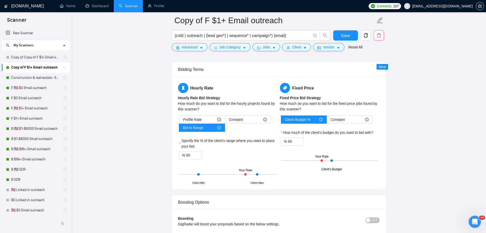
scroll to position [820, 0]
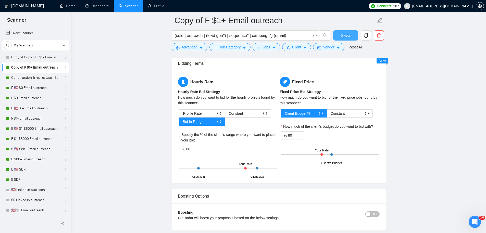
drag, startPoint x: 351, startPoint y: 33, endPoint x: 386, endPoint y: 104, distance: 79.2
click at [351, 33] on button "Save" at bounding box center [345, 35] width 25 height 10
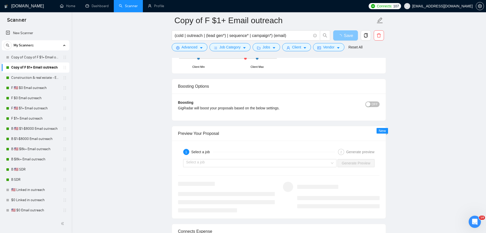
scroll to position [933, 0]
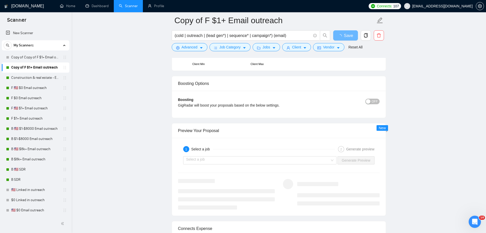
click at [372, 101] on span "OFF" at bounding box center [374, 102] width 6 height 6
click at [370, 101] on div "button" at bounding box center [368, 101] width 5 height 5
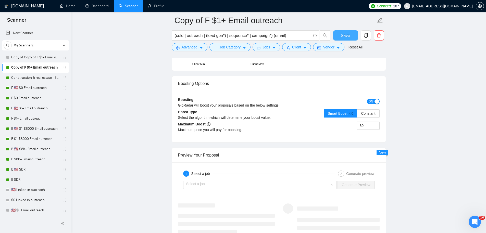
click at [346, 34] on span "Save" at bounding box center [345, 35] width 9 height 6
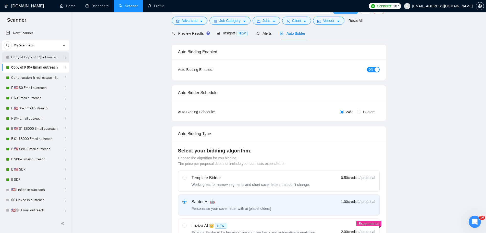
scroll to position [0, 0]
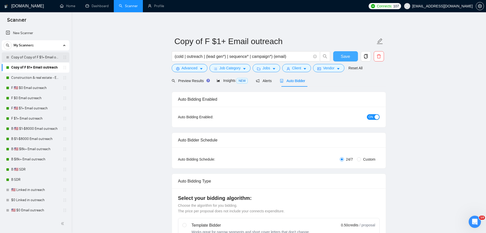
drag, startPoint x: 344, startPoint y: 58, endPoint x: 58, endPoint y: 62, distance: 286.6
click at [344, 58] on span "Save" at bounding box center [345, 56] width 9 height 6
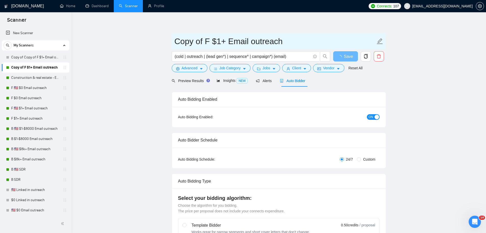
drag, startPoint x: 204, startPoint y: 41, endPoint x: 138, endPoint y: 39, distance: 66.3
type input "F $1+ Email outreach"
type input "G $1+ Email outreach"
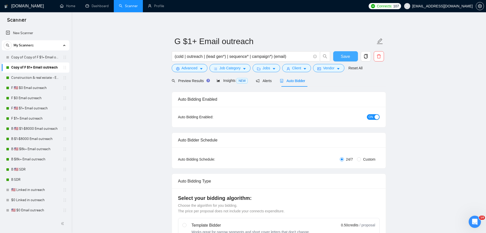
click at [347, 56] on span "Save" at bounding box center [345, 56] width 9 height 6
click at [35, 59] on link "Copy of Copy of F $1+ Email outreach" at bounding box center [35, 57] width 48 height 10
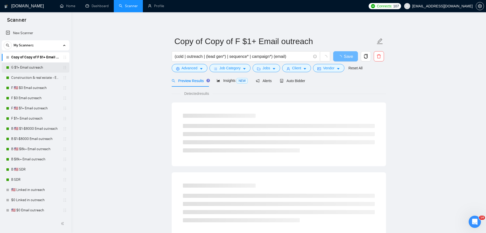
drag, startPoint x: 23, startPoint y: 70, endPoint x: 38, endPoint y: 68, distance: 15.2
click at [23, 70] on link "G $1+ Email outreach" at bounding box center [35, 67] width 48 height 10
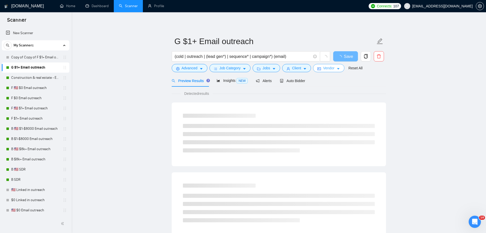
click at [329, 67] on span "Vendor" at bounding box center [328, 68] width 11 height 6
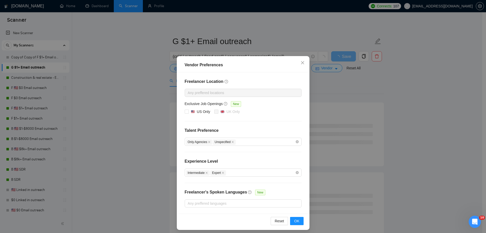
drag, startPoint x: 334, startPoint y: 102, endPoint x: 330, endPoint y: 103, distance: 4.2
click at [332, 102] on div "Vendor Preferences Freelancer Location Any preffered locations Exclusive Job Op…" at bounding box center [243, 116] width 486 height 233
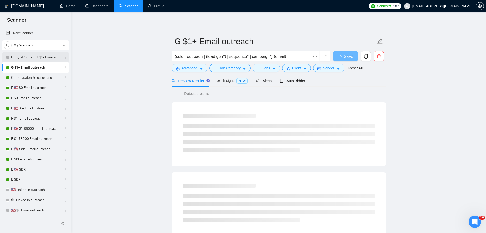
click at [30, 57] on link "Copy of Copy of F $1+ Email outreach" at bounding box center [35, 57] width 48 height 10
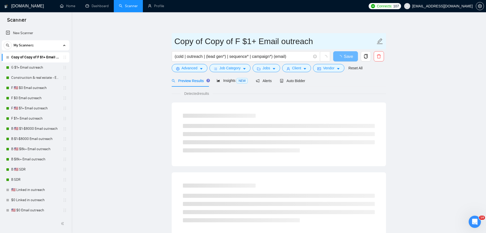
drag, startPoint x: 238, startPoint y: 41, endPoint x: 94, endPoint y: 35, distance: 143.9
click at [94, 35] on main "Copy of Copy of F $1+ Email outreach (cold | outreach | (lead gen*) | sequence*…" at bounding box center [279, 232] width 398 height 425
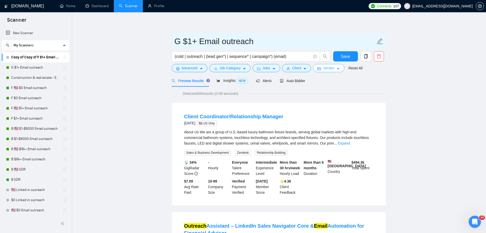
type input "G $1+ Email outreach"
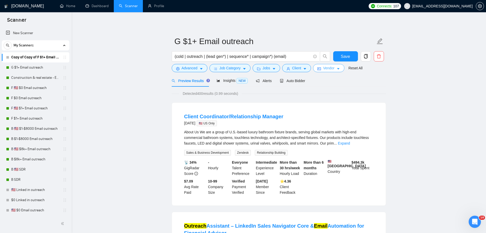
click at [321, 70] on icon "idcard" at bounding box center [319, 69] width 4 height 4
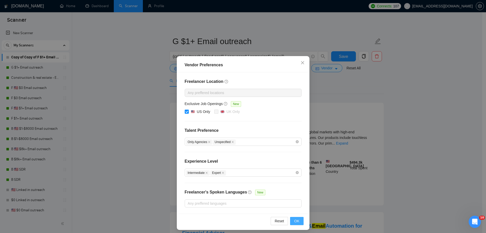
click at [298, 221] on button "OK" at bounding box center [296, 221] width 13 height 8
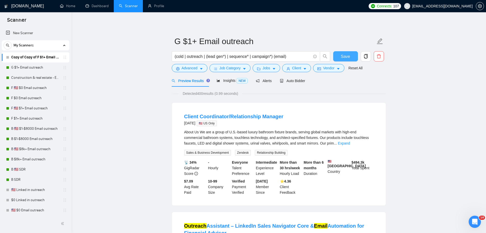
click at [344, 56] on span "Save" at bounding box center [345, 56] width 9 height 6
click at [299, 82] on span "Auto Bidder" at bounding box center [292, 81] width 25 height 4
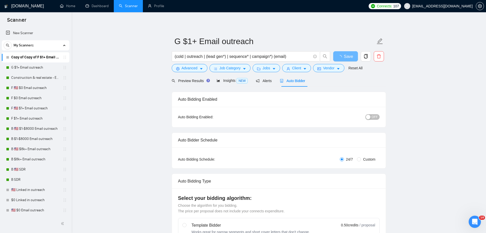
click at [376, 116] on span "OFF" at bounding box center [374, 117] width 6 height 6
click at [267, 69] on span "Jobs" at bounding box center [266, 68] width 8 height 6
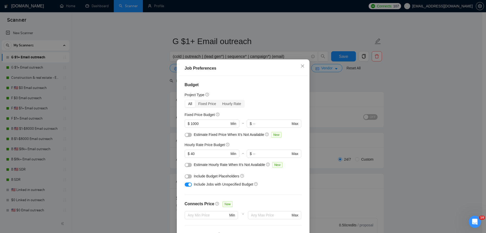
click at [188, 136] on button "button" at bounding box center [188, 135] width 7 height 4
click at [186, 163] on button "button" at bounding box center [188, 165] width 7 height 4
click at [187, 176] on button "button" at bounding box center [188, 176] width 7 height 4
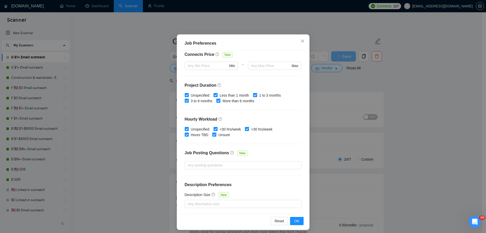
scroll to position [28, 0]
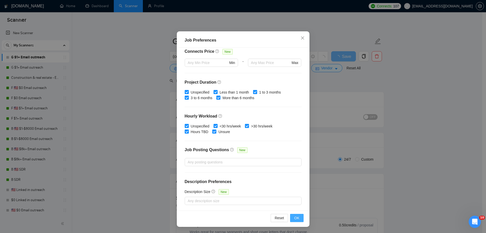
drag, startPoint x: 298, startPoint y: 219, endPoint x: 298, endPoint y: 212, distance: 6.4
click at [298, 219] on button "OK" at bounding box center [296, 218] width 13 height 8
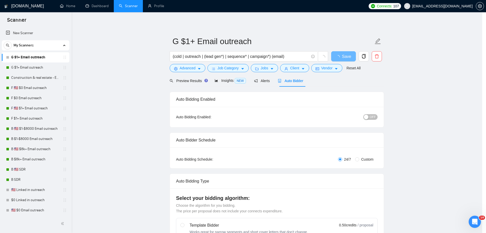
scroll to position [0, 0]
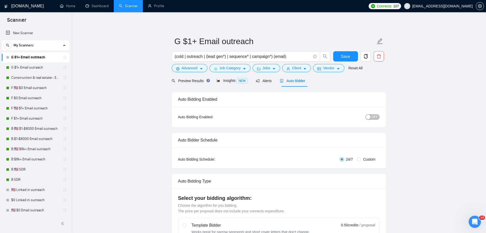
click at [373, 118] on span "OFF" at bounding box center [374, 117] width 6 height 6
drag, startPoint x: 350, startPoint y: 54, endPoint x: 210, endPoint y: 86, distance: 143.4
click at [350, 53] on button "Save" at bounding box center [345, 56] width 25 height 10
click at [193, 80] on span "Preview Results" at bounding box center [190, 81] width 37 height 4
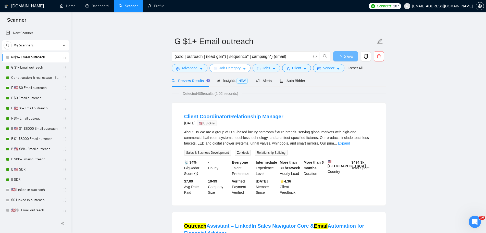
click at [227, 69] on span "Job Category" at bounding box center [229, 68] width 21 height 6
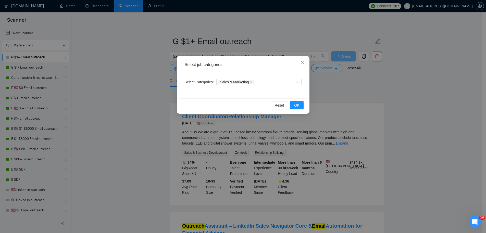
click at [364, 80] on div "Select job categories Select Categories Sales & Marketing Reset OK" at bounding box center [243, 116] width 486 height 233
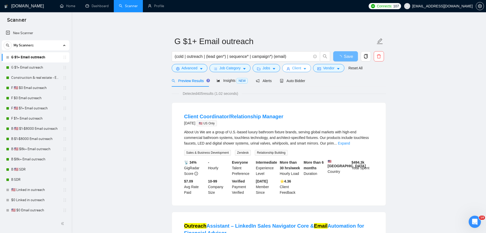
click at [304, 69] on button "Client" at bounding box center [296, 68] width 29 height 8
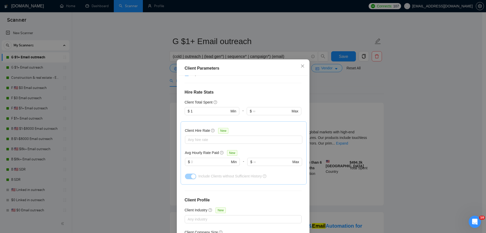
scroll to position [66, 0]
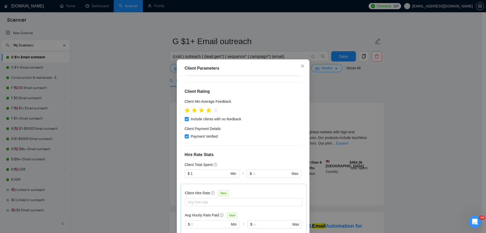
drag, startPoint x: 199, startPoint y: 157, endPoint x: 161, endPoint y: 160, distance: 38.2
click at [165, 161] on div "Client Parameters Client Location Include Client Countries [GEOGRAPHIC_DATA] [G…" at bounding box center [243, 116] width 486 height 233
click at [195, 171] on input "1" at bounding box center [209, 174] width 38 height 6
click at [238, 152] on h4 "Hire Rate Stats" at bounding box center [243, 155] width 117 height 6
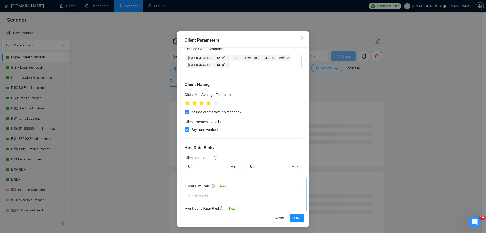
scroll to position [0, 0]
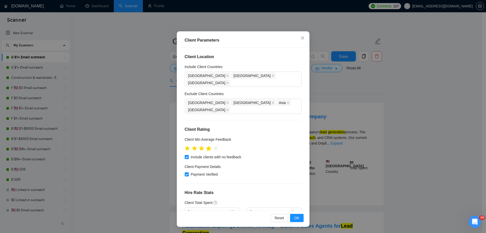
click at [207, 146] on icon "star" at bounding box center [208, 148] width 5 height 5
click at [206, 146] on icon "star" at bounding box center [208, 148] width 5 height 5
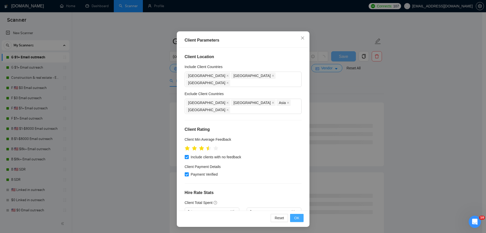
click at [296, 216] on span "OK" at bounding box center [296, 218] width 5 height 6
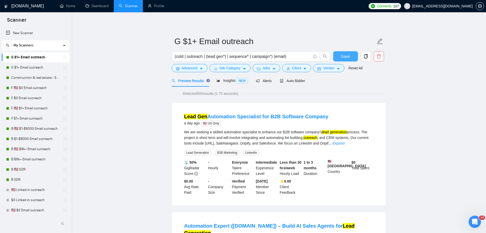
click at [346, 55] on span "Save" at bounding box center [345, 56] width 9 height 6
click at [295, 82] on span "Auto Bidder" at bounding box center [292, 81] width 25 height 4
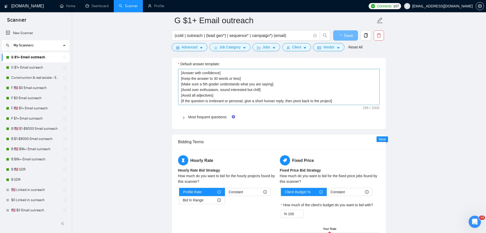
scroll to position [677, 0]
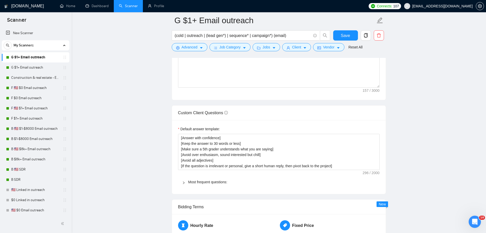
click at [191, 130] on label "Default answer template:" at bounding box center [199, 129] width 42 height 6
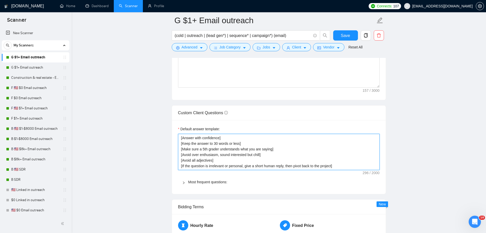
click at [191, 134] on textarea "[Answer with confidence] [Keep the answer to 30 words or less] [Make sure a 5th…" at bounding box center [278, 152] width 201 height 36
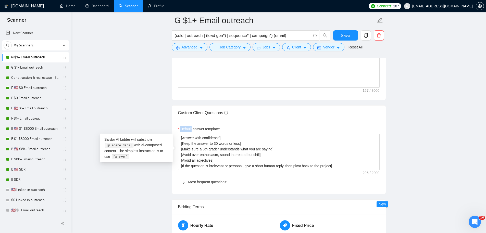
click at [191, 130] on label "Default answer template:" at bounding box center [199, 129] width 42 height 6
click at [191, 134] on textarea "[Answer with confidence] [Keep the answer to 30 words or less] [Make sure a 5th…" at bounding box center [278, 152] width 201 height 36
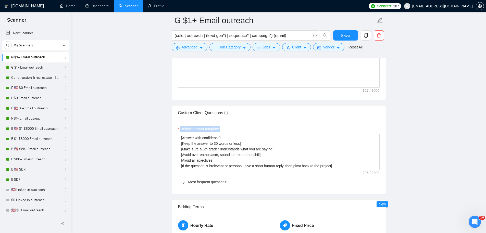
click at [191, 130] on label "Default answer template:" at bounding box center [199, 129] width 42 height 6
click at [191, 134] on textarea "[Answer with confidence] [Keep the answer to 30 words or less] [Make sure a 5th…" at bounding box center [278, 152] width 201 height 36
drag, startPoint x: 346, startPoint y: 39, endPoint x: 343, endPoint y: 56, distance: 17.1
click at [346, 39] on button "Save" at bounding box center [345, 35] width 25 height 10
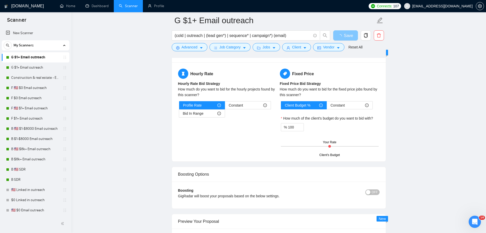
scroll to position [888, 0]
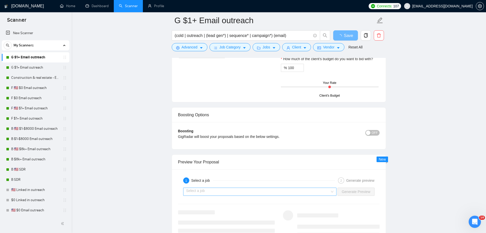
click at [275, 191] on input "search" at bounding box center [258, 192] width 144 height 8
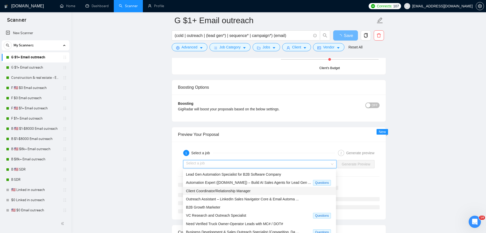
scroll to position [943, 0]
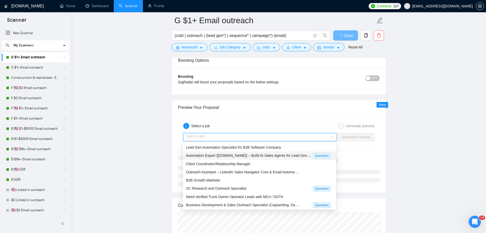
click at [256, 156] on span "Automation Expert ([DOMAIN_NAME]) – Build AI Sales Agents for Lead Gen ..." at bounding box center [248, 155] width 125 height 4
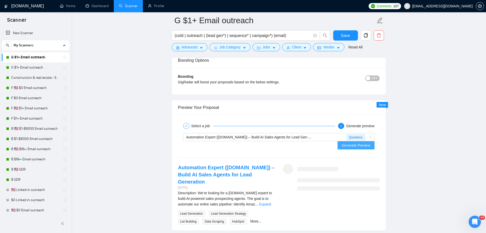
click at [357, 143] on span "Generate Preview" at bounding box center [355, 146] width 29 height 6
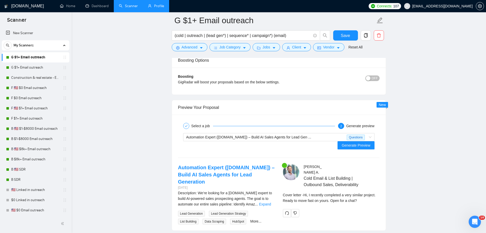
click at [156, 6] on link "Profile" at bounding box center [156, 6] width 16 height 4
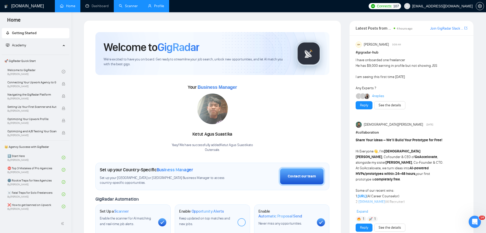
click at [155, 4] on link "Profile" at bounding box center [156, 6] width 16 height 4
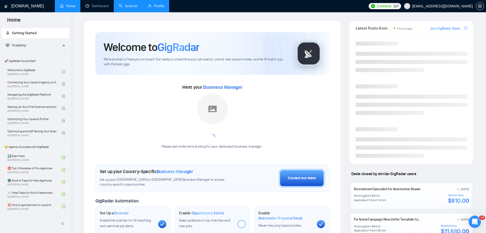
click at [155, 4] on link "Profile" at bounding box center [156, 6] width 16 height 4
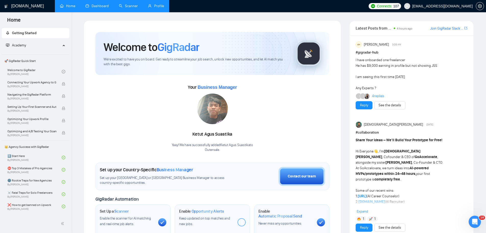
click at [90, 8] on link "Dashboard" at bounding box center [96, 6] width 23 height 4
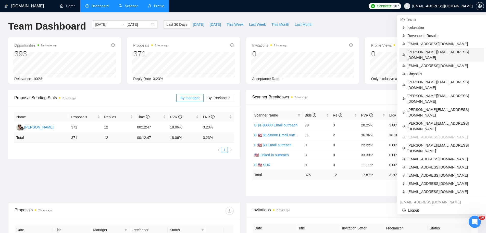
click at [438, 50] on span "[PERSON_NAME][EMAIL_ADDRESS][DOMAIN_NAME]" at bounding box center [443, 54] width 73 height 11
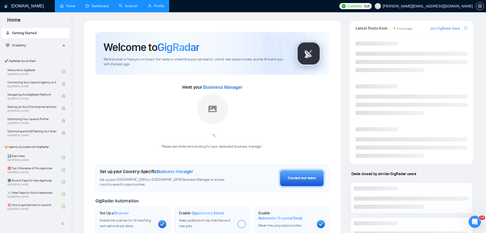
click at [132, 8] on link "Scanner" at bounding box center [128, 6] width 19 height 4
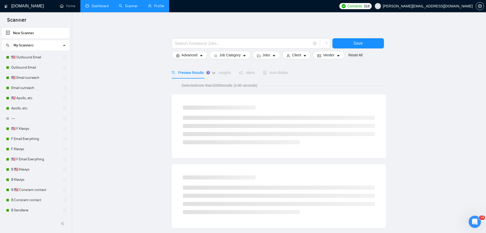
click at [108, 8] on link "Dashboard" at bounding box center [96, 6] width 23 height 4
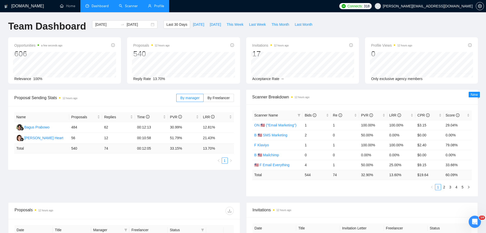
scroll to position [149, 0]
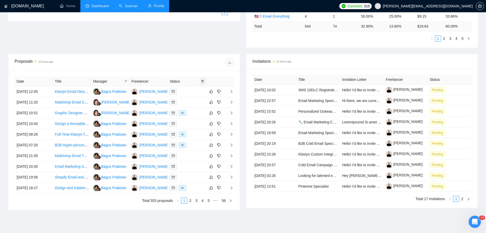
click at [204, 80] on span at bounding box center [202, 82] width 5 height 8
click at [188, 92] on span "Chat" at bounding box center [186, 91] width 10 height 4
checkbox input "true"
click at [196, 111] on span "OK" at bounding box center [198, 110] width 5 height 6
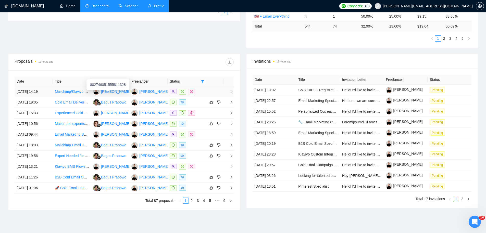
click at [115, 92] on div "[PERSON_NAME]" at bounding box center [115, 92] width 29 height 6
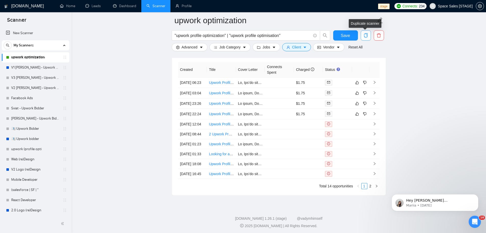
click at [366, 35] on icon "copy" at bounding box center [365, 35] width 5 height 5
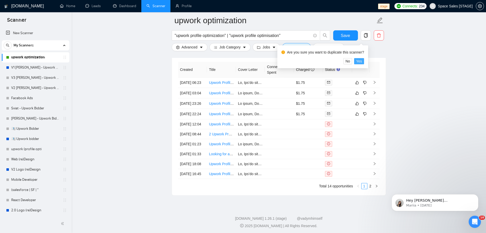
click at [362, 61] on span "Yes" at bounding box center [359, 61] width 6 height 6
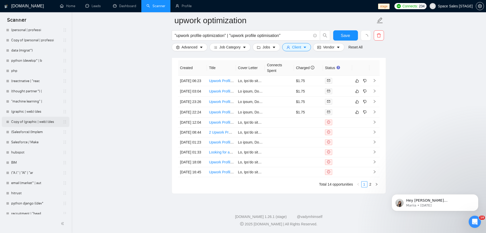
scroll to position [1031, 0]
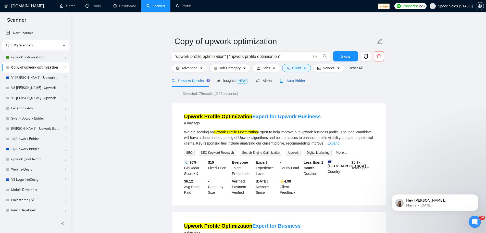
click at [298, 79] on span "Auto Bidder" at bounding box center [292, 81] width 25 height 4
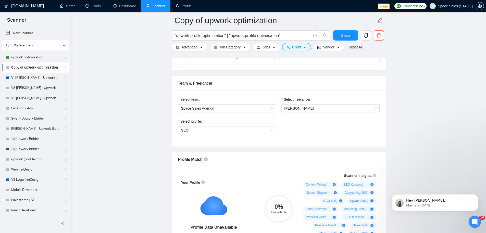
scroll to position [209, 0]
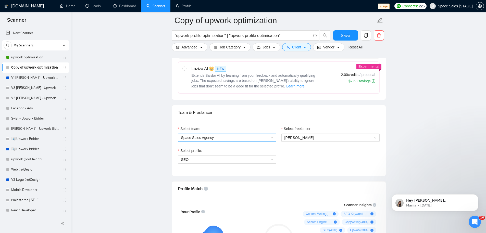
click at [228, 139] on span "Space Sales Agency" at bounding box center [227, 138] width 92 height 8
click at [229, 139] on span "Space Sales Agency" at bounding box center [227, 138] width 92 height 8
click at [224, 159] on span "SEO" at bounding box center [227, 160] width 92 height 8
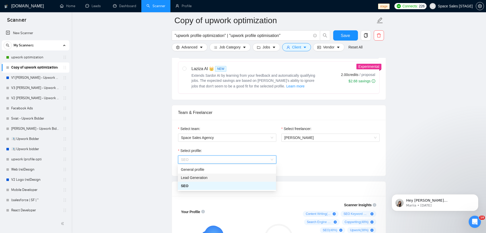
click at [221, 176] on div "Lead Generation" at bounding box center [227, 178] width 92 height 6
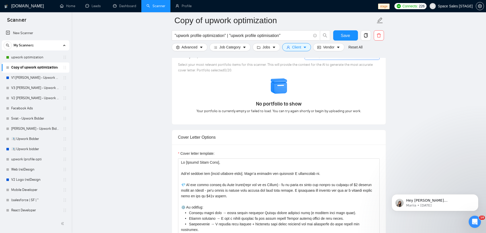
scroll to position [483, 0]
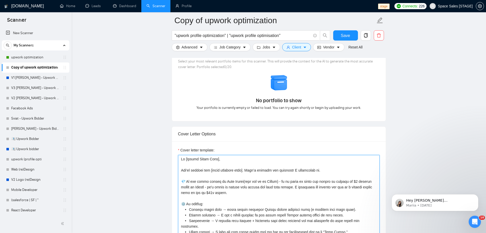
click at [239, 192] on textarea "Cover letter template:" at bounding box center [278, 212] width 201 height 115
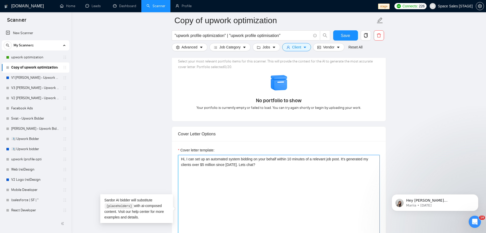
click at [346, 170] on textarea "Hi, I can set up an automated system bidding on your behalf within 10 minutes o…" at bounding box center [278, 212] width 201 height 115
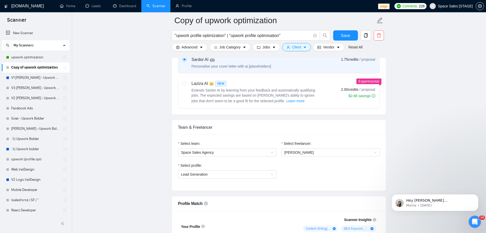
scroll to position [38, 0]
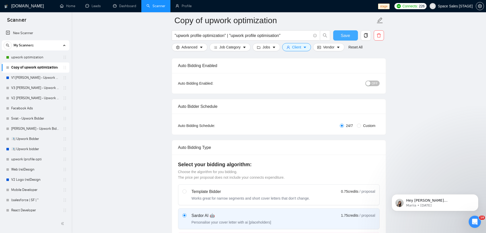
type textarea "Hi, I can set up an automated system bidding on your behalf within 10 minutes o…"
click at [342, 36] on span "Save" at bounding box center [345, 35] width 9 height 6
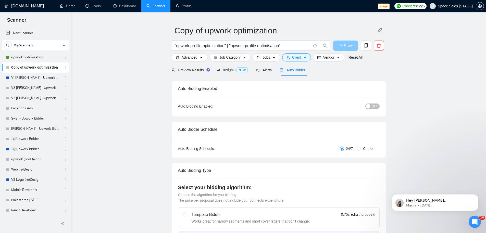
scroll to position [0, 0]
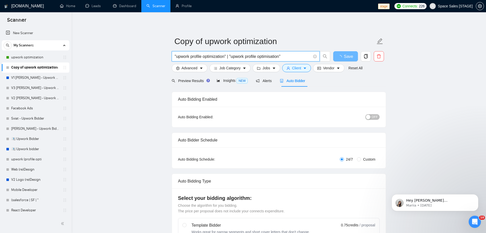
drag, startPoint x: 191, startPoint y: 57, endPoint x: 316, endPoint y: 59, distance: 124.7
click at [316, 59] on span ""upwork profile optimization" | "upwork profile optimisation"" at bounding box center [246, 56] width 148 height 10
type input ""upwork bidder" | "upwork proposal sender""
click at [181, 81] on span "Preview Results" at bounding box center [190, 81] width 37 height 4
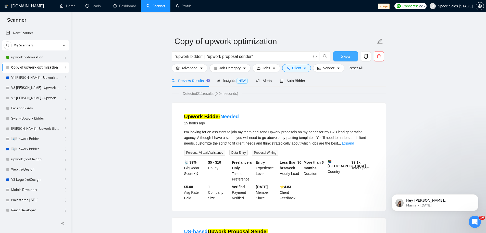
click at [340, 59] on button "Save" at bounding box center [345, 56] width 25 height 10
drag, startPoint x: 285, startPoint y: 83, endPoint x: 328, endPoint y: 83, distance: 43.1
click at [286, 83] on div "Auto Bidder" at bounding box center [292, 81] width 25 height 6
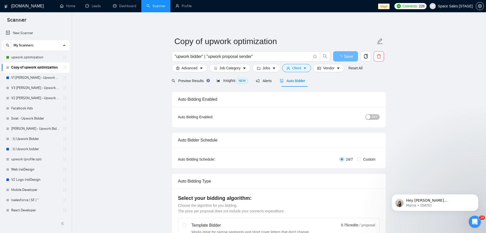
click at [375, 117] on span "OFF" at bounding box center [374, 117] width 6 height 6
click at [345, 57] on span "Save" at bounding box center [345, 56] width 9 height 6
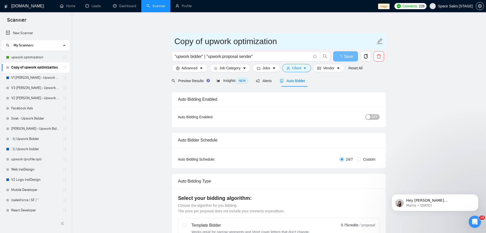
click at [228, 44] on input "Copy of upwork optimization" at bounding box center [274, 41] width 201 height 13
type input "Upwork bidder"
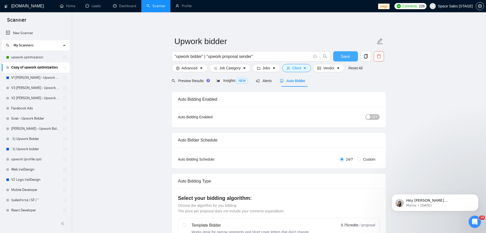
click at [348, 57] on span "Save" at bounding box center [345, 56] width 9 height 6
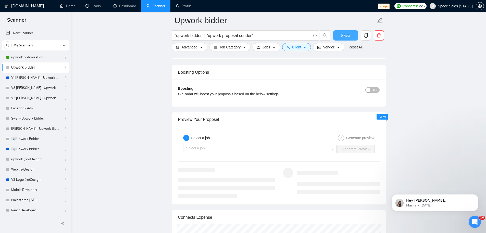
scroll to position [992, 0]
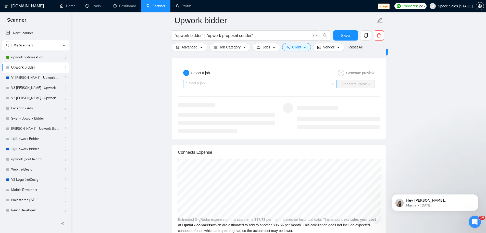
click at [281, 86] on input "search" at bounding box center [258, 84] width 144 height 8
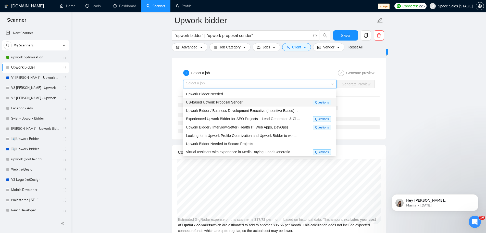
click at [228, 103] on span "US-based Upwork Proposal Sender" at bounding box center [214, 102] width 57 height 4
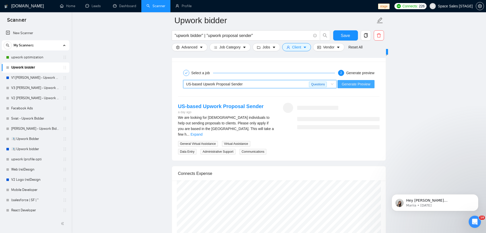
click at [354, 86] on span "Generate Preview" at bounding box center [355, 84] width 29 height 6
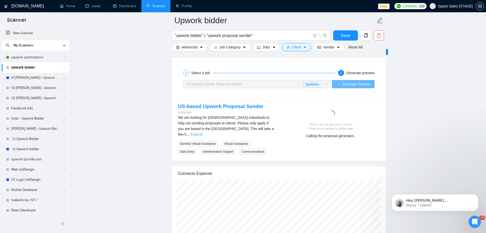
click at [202, 132] on link "Expand" at bounding box center [196, 134] width 12 height 4
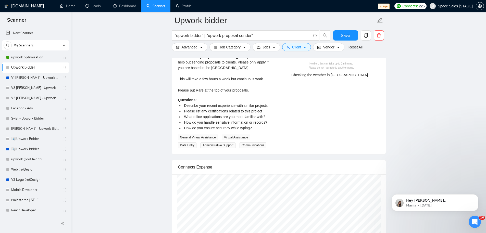
scroll to position [988, 0]
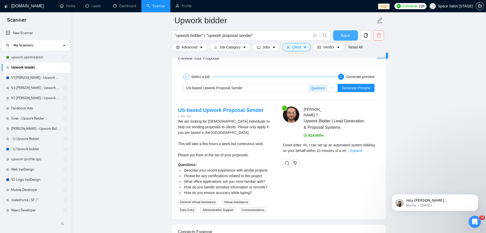
click at [348, 38] on span "Save" at bounding box center [345, 35] width 9 height 6
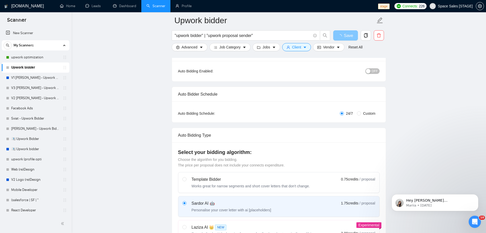
scroll to position [0, 0]
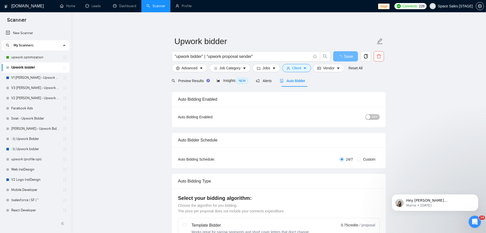
click at [375, 115] on span "OFF" at bounding box center [374, 117] width 6 height 6
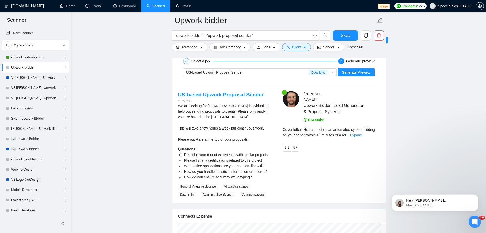
scroll to position [1028, 0]
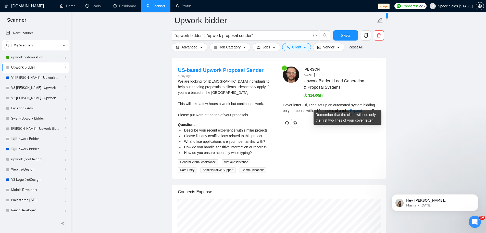
click at [362, 109] on link "Expand" at bounding box center [356, 111] width 12 height 4
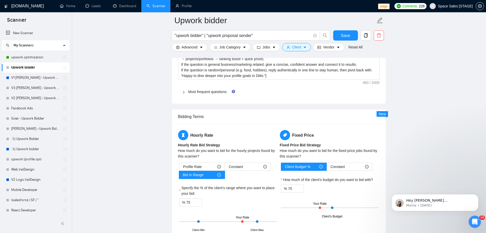
scroll to position [517, 0]
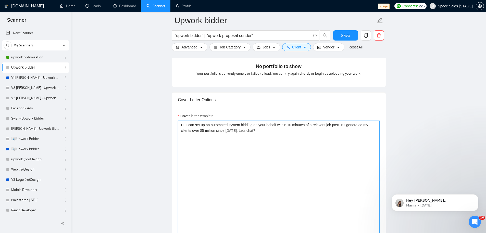
click at [236, 131] on textarea "Hi, I can set up an automated system bidding on your behalf within 10 minutes o…" at bounding box center [278, 178] width 201 height 115
type textarea "Hi, I can set up an automated system bidding on your behalf within 10 minutes o…"
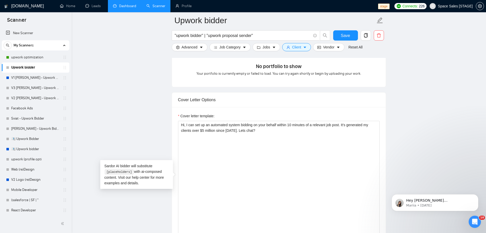
click at [117, 6] on link "Dashboard" at bounding box center [124, 6] width 23 height 4
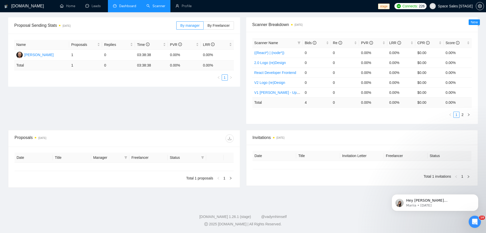
type input "[DATE]"
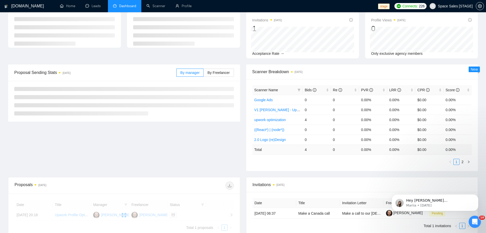
scroll to position [72, 0]
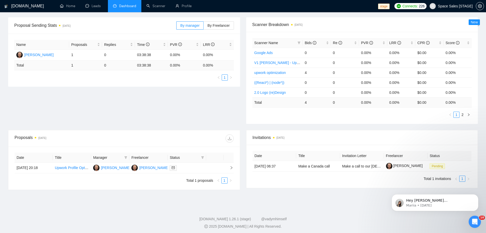
click at [62, 26] on span "[DATE]" at bounding box center [64, 26] width 11 height 6
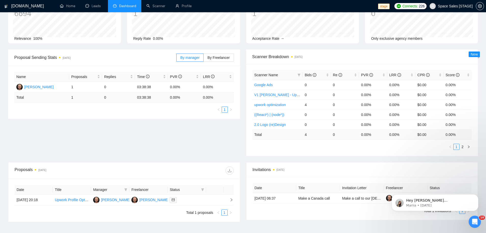
scroll to position [0, 0]
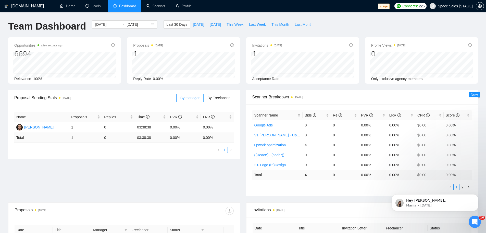
click at [379, 7] on span "stage" at bounding box center [383, 7] width 11 height 6
click at [157, 7] on link "Scanner" at bounding box center [155, 6] width 19 height 4
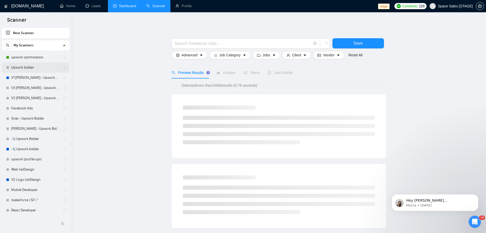
click at [29, 69] on link "Upwork bidder" at bounding box center [35, 67] width 48 height 10
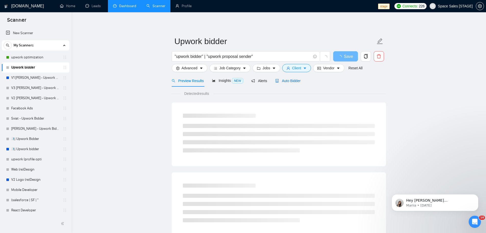
click at [283, 79] on span "Auto Bidder" at bounding box center [287, 81] width 25 height 4
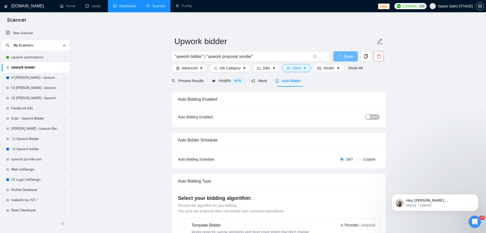
click at [374, 118] on span "OFF" at bounding box center [374, 117] width 6 height 6
click at [346, 56] on span "Save" at bounding box center [345, 56] width 9 height 6
click at [122, 8] on link "Dashboard" at bounding box center [124, 6] width 23 height 4
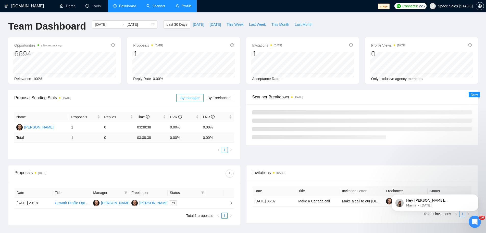
click at [185, 4] on link "Profile" at bounding box center [183, 6] width 16 height 4
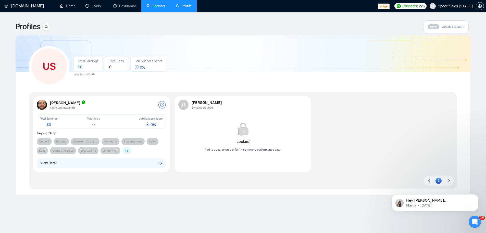
click at [102, 98] on div "Vlad Timinski Last sync 3 days ago Total Earnings $ 0 Total Jobs 0 Job Success …" at bounding box center [101, 134] width 135 height 74
click at [101, 102] on div "Vlad Timinski" at bounding box center [104, 102] width 108 height 5
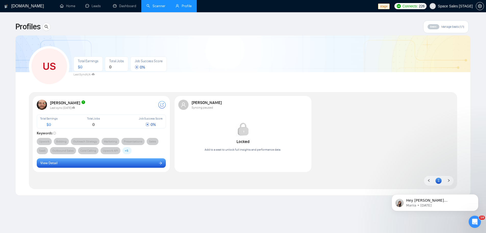
click at [134, 166] on button "View Detail" at bounding box center [101, 163] width 129 height 10
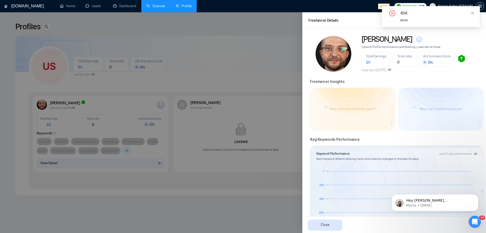
click at [470, 11] on div "404:" at bounding box center [436, 13] width 73 height 6
drag, startPoint x: 472, startPoint y: 13, endPoint x: 471, endPoint y: 20, distance: 6.5
click at [472, 14] on icon "close" at bounding box center [472, 13] width 4 height 4
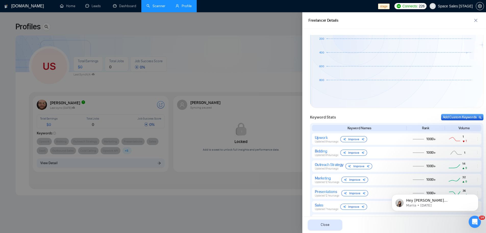
scroll to position [190, 0]
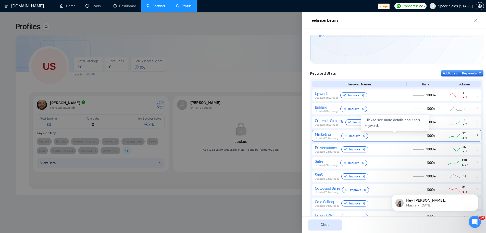
click at [462, 135] on div "9" at bounding box center [465, 137] width 6 height 5
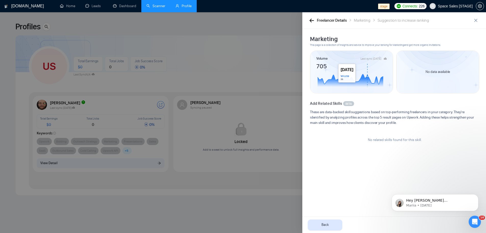
click at [367, 76] on circle at bounding box center [367, 75] width 2 height 2
click at [256, 87] on div at bounding box center [243, 122] width 486 height 221
